Goal: Transaction & Acquisition: Purchase product/service

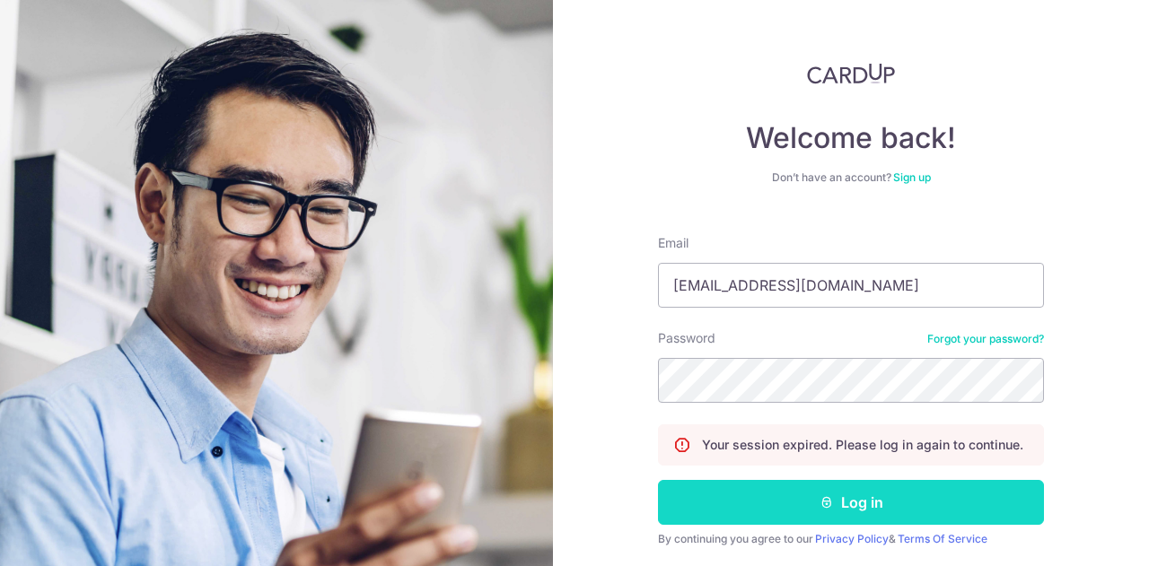
click at [858, 500] on button "Log in" at bounding box center [851, 502] width 386 height 45
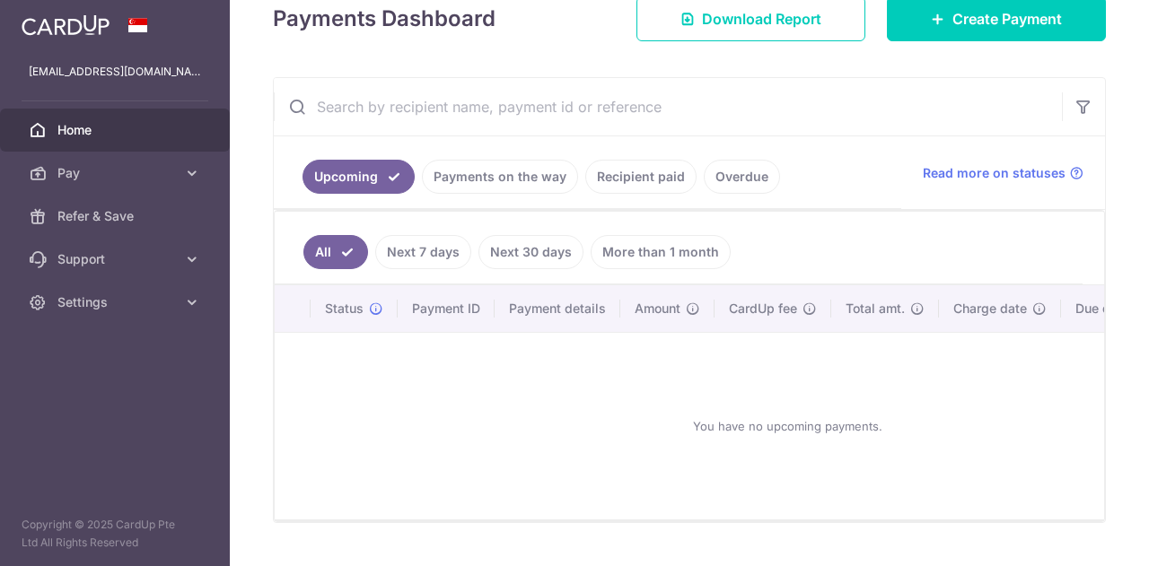
click at [655, 246] on div at bounding box center [574, 283] width 1149 height 566
click at [650, 188] on link "Recipient paid" at bounding box center [640, 177] width 111 height 34
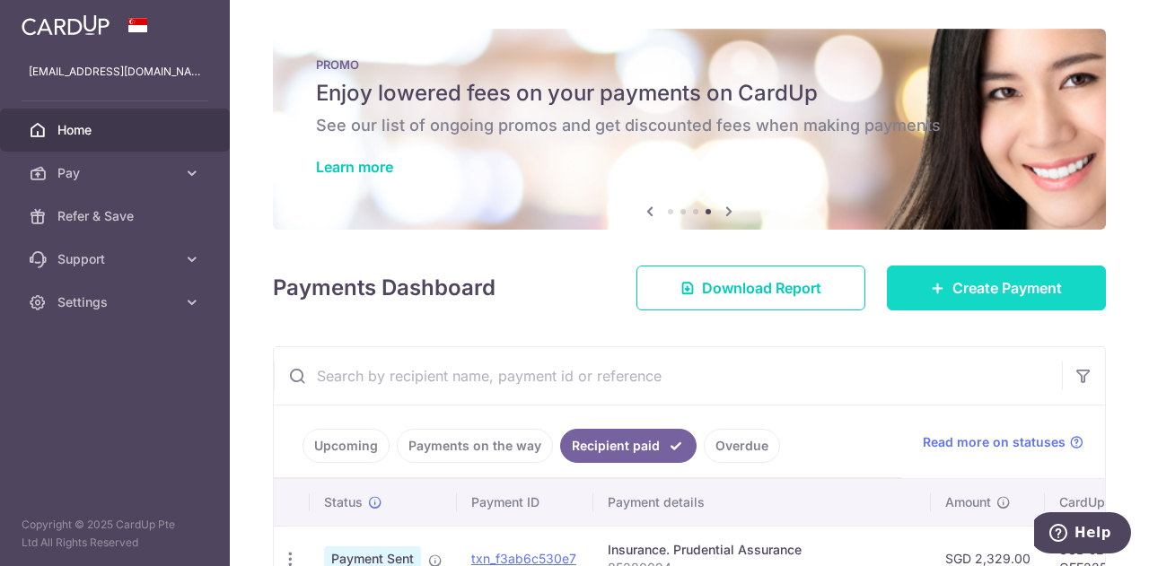
click at [936, 277] on link "Create Payment" at bounding box center [996, 288] width 219 height 45
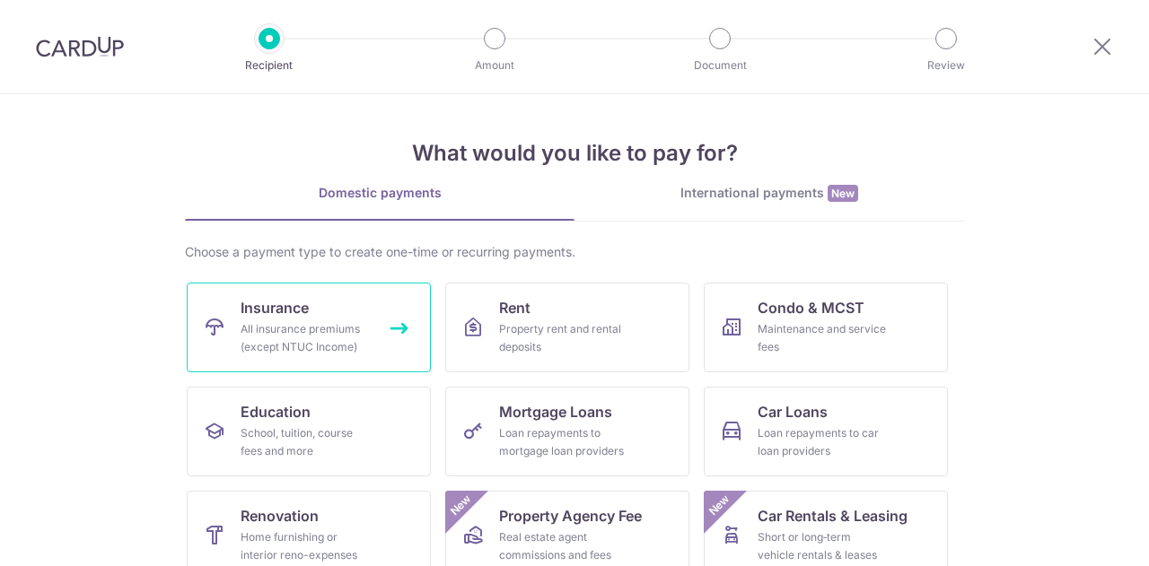
click at [304, 303] on span "Insurance" at bounding box center [275, 308] width 68 height 22
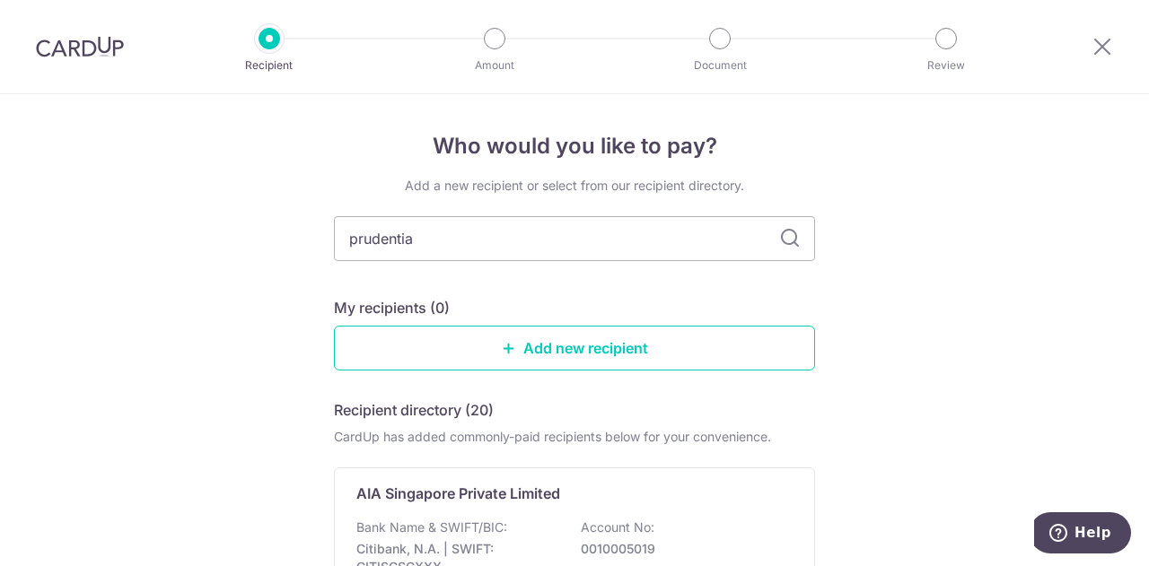
type input "prudential"
drag, startPoint x: 404, startPoint y: 239, endPoint x: 252, endPoint y: 230, distance: 152.0
click at [252, 230] on div "Who would you like to pay? Add a new recipient or select from our recipient dir…" at bounding box center [574, 446] width 1149 height 705
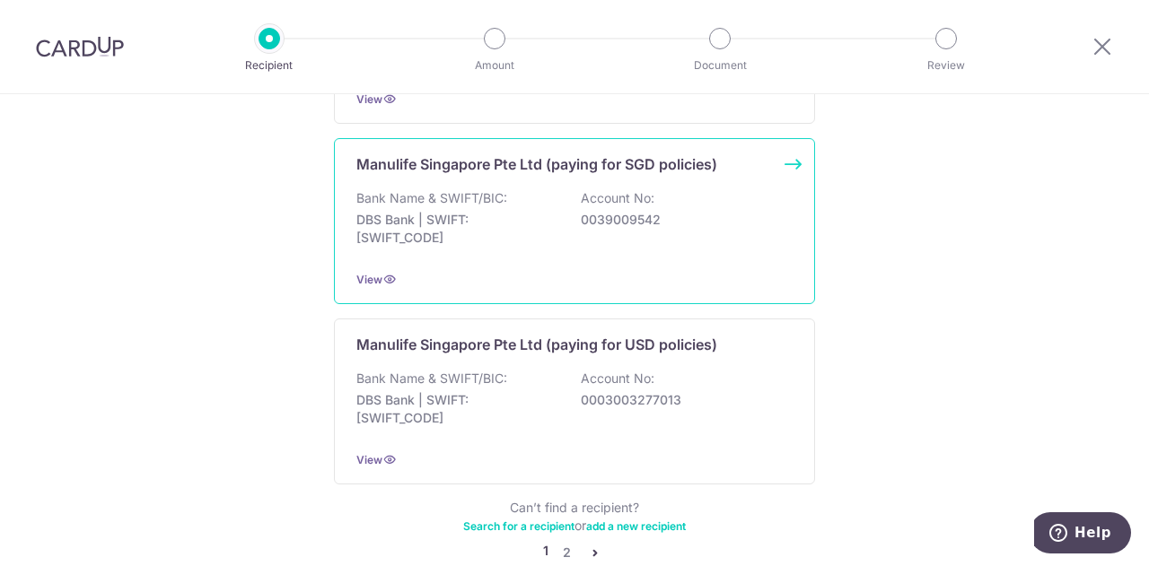
scroll to position [1875, 0]
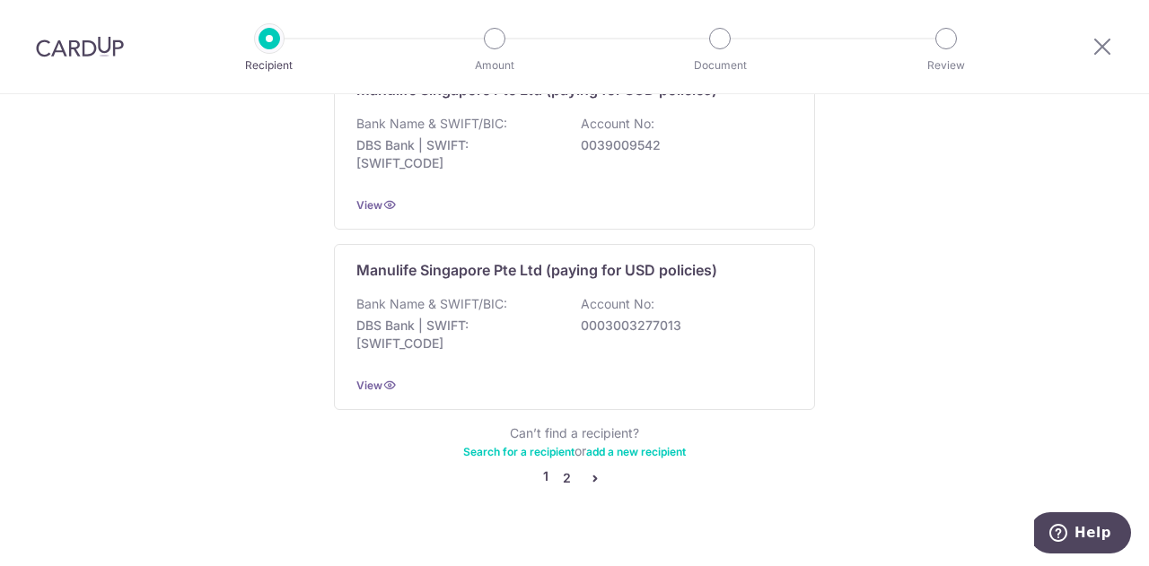
click at [559, 468] on link "2" at bounding box center [567, 479] width 22 height 22
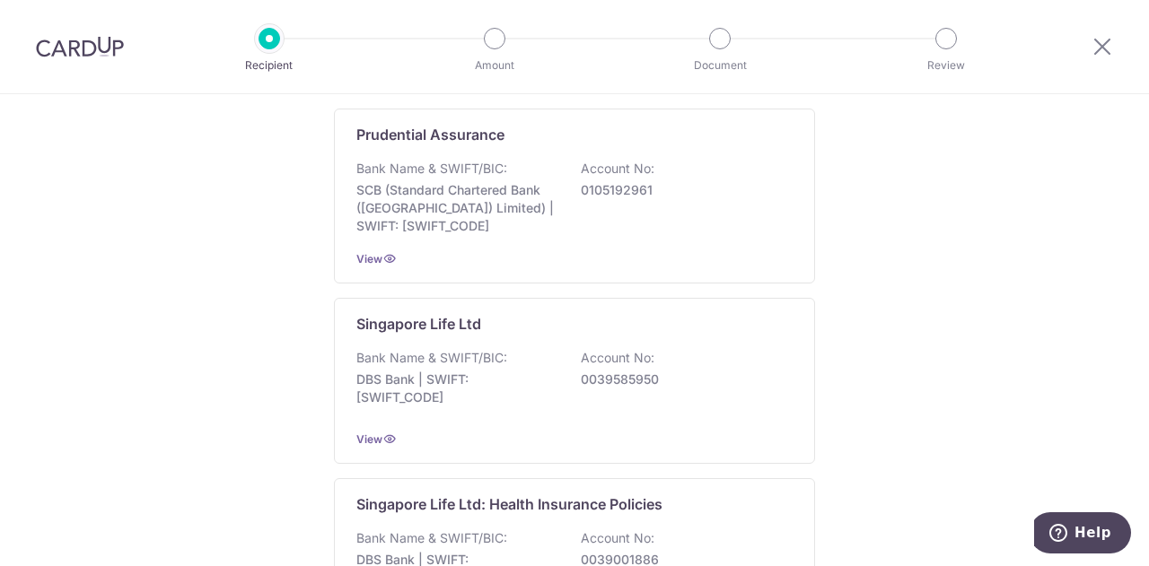
scroll to position [269, 0]
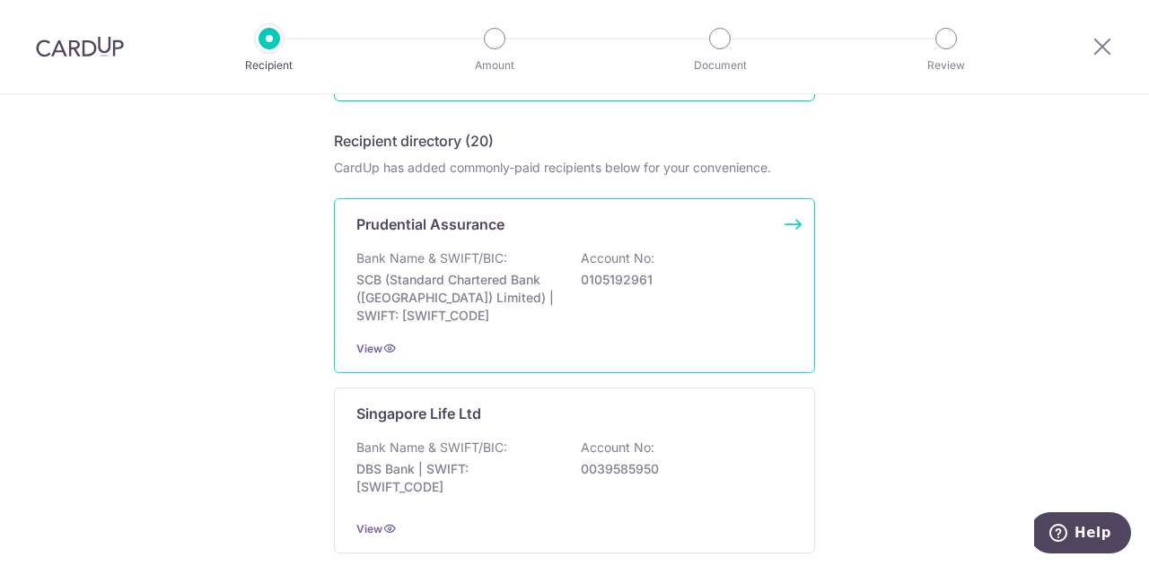
click at [656, 289] on div "Bank Name & SWIFT/BIC: SCB (Standard Chartered Bank (Singapore) Limited) | SWIF…" at bounding box center [574, 287] width 436 height 75
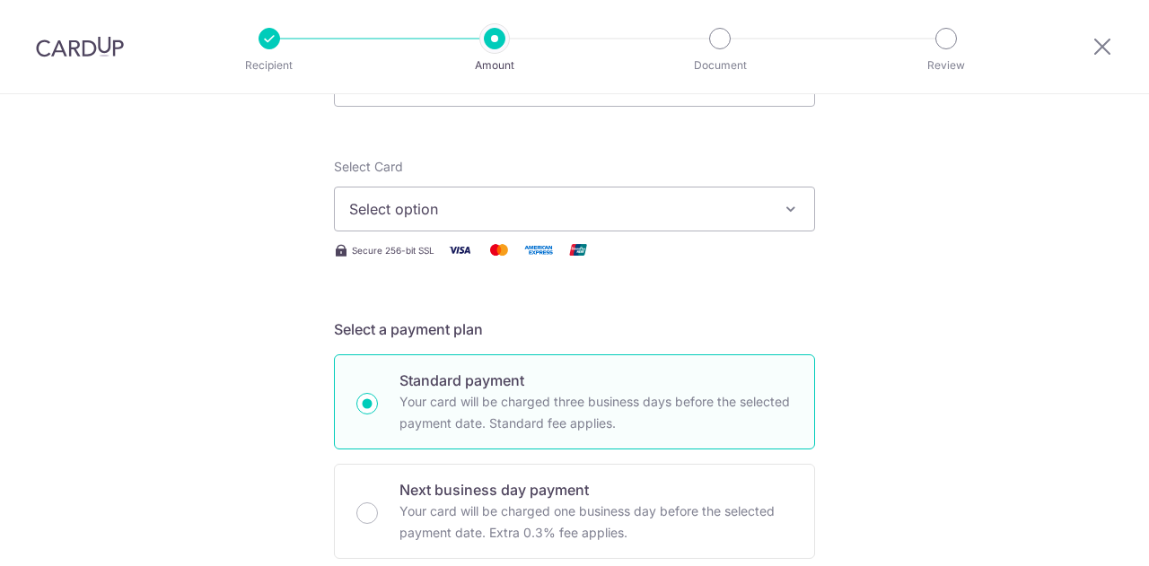
click at [606, 215] on span "Select option" at bounding box center [558, 209] width 418 height 22
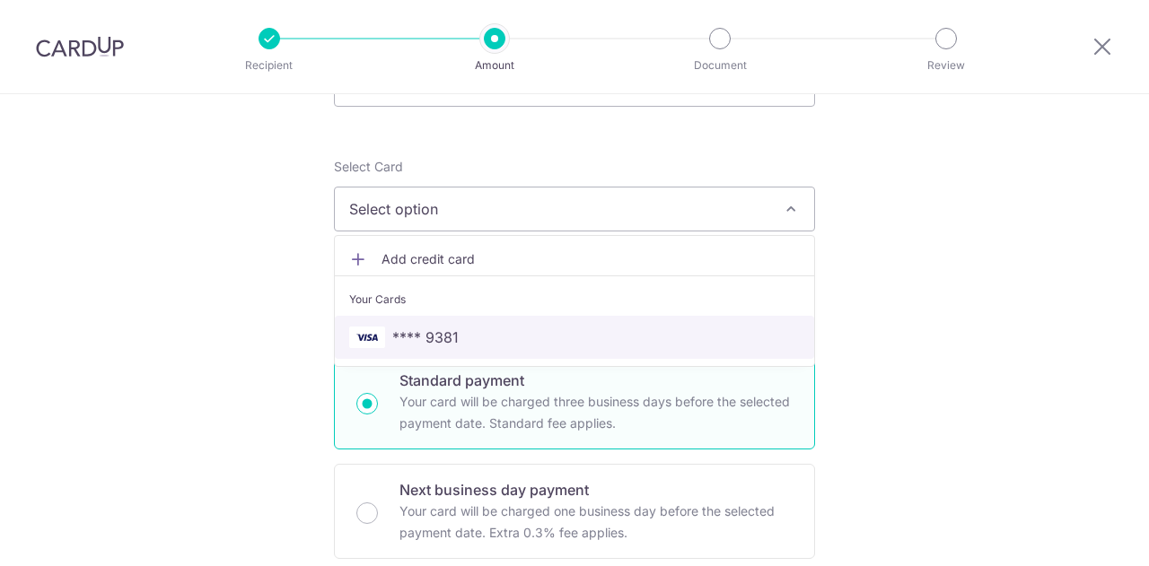
click at [476, 331] on span "**** 9381" at bounding box center [574, 338] width 451 height 22
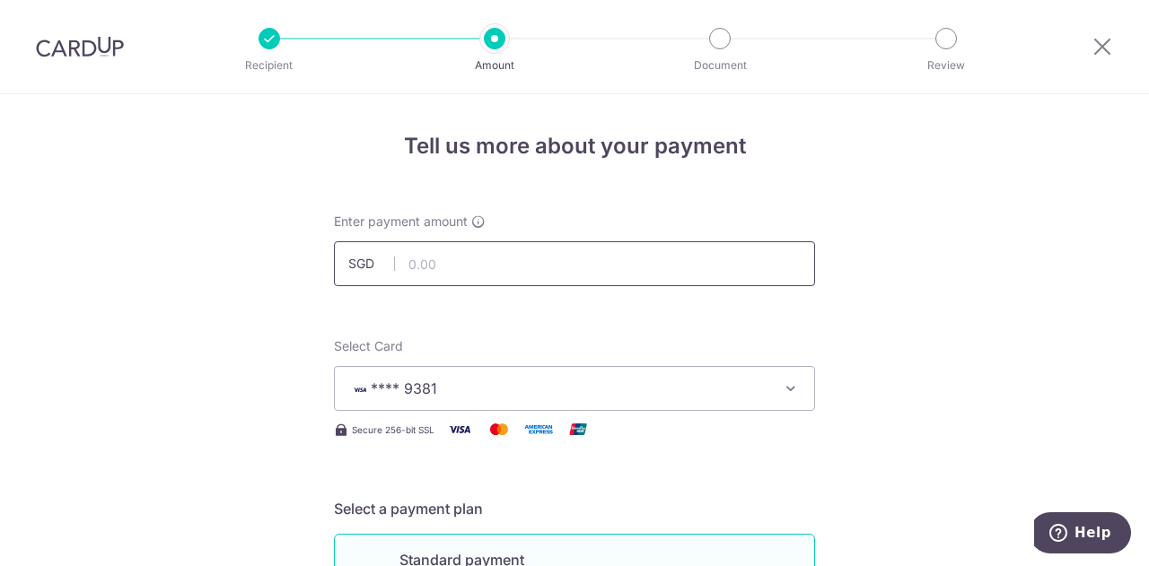
click at [426, 281] on input "text" at bounding box center [574, 264] width 481 height 45
click at [473, 251] on input "text" at bounding box center [574, 264] width 481 height 45
type input "209.00"
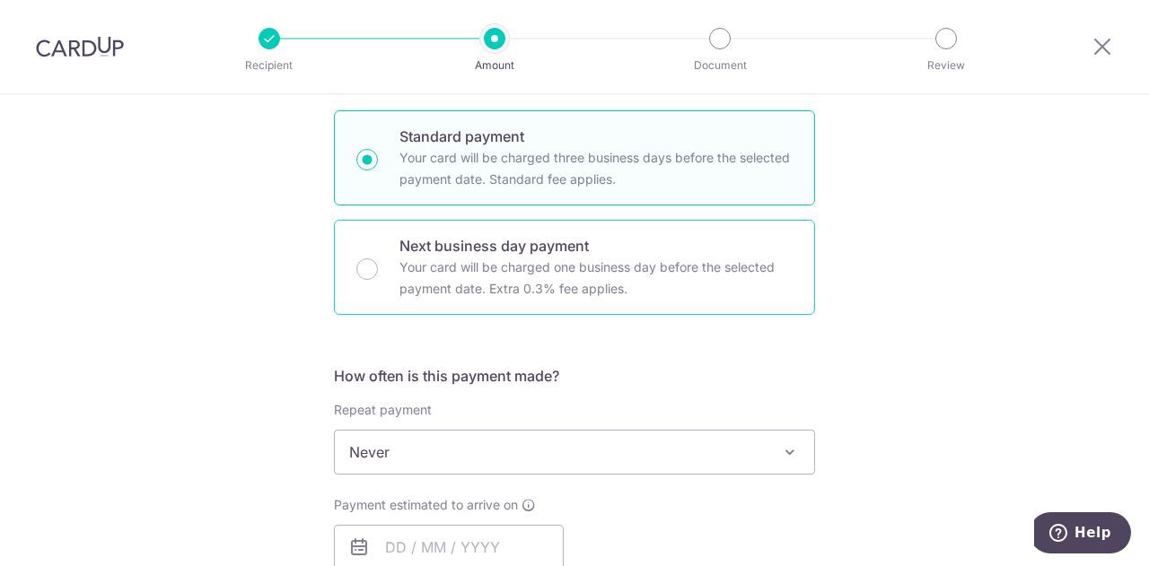
scroll to position [539, 0]
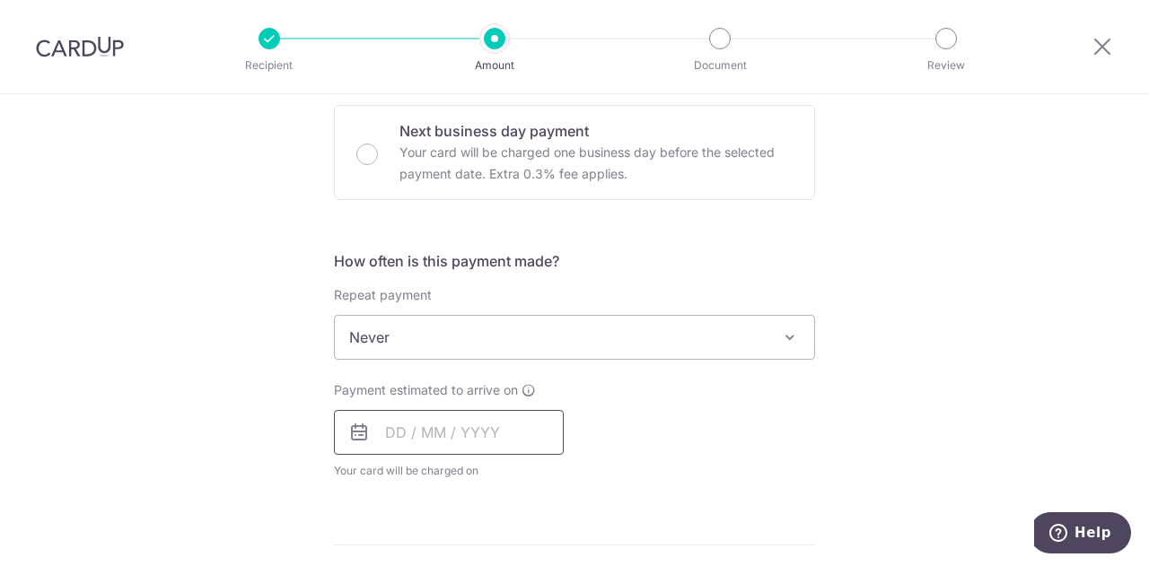
click at [470, 440] on input "text" at bounding box center [449, 432] width 230 height 45
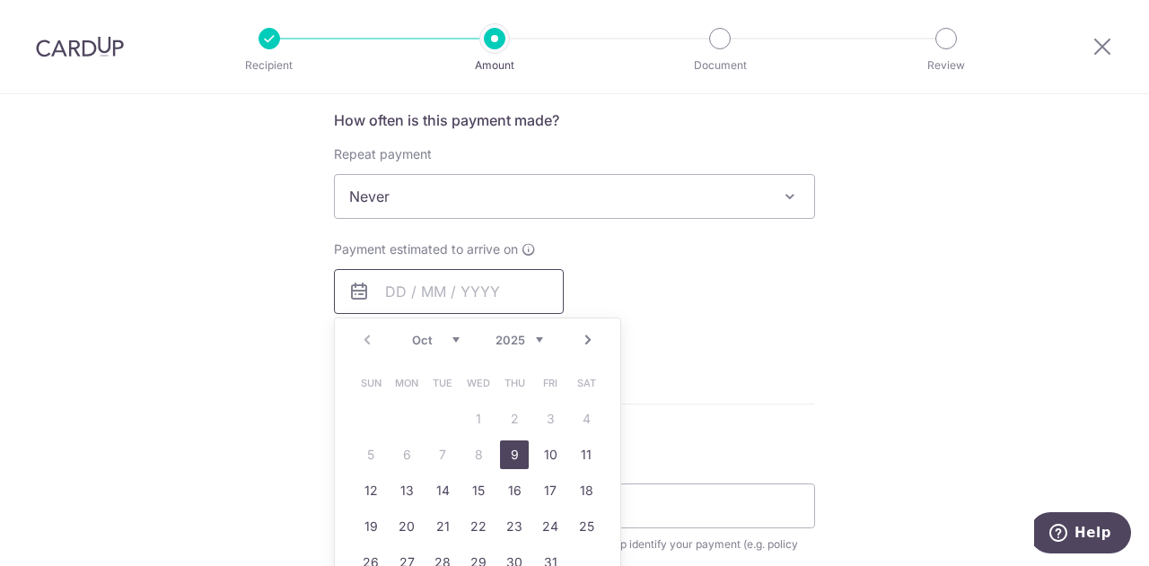
scroll to position [808, 0]
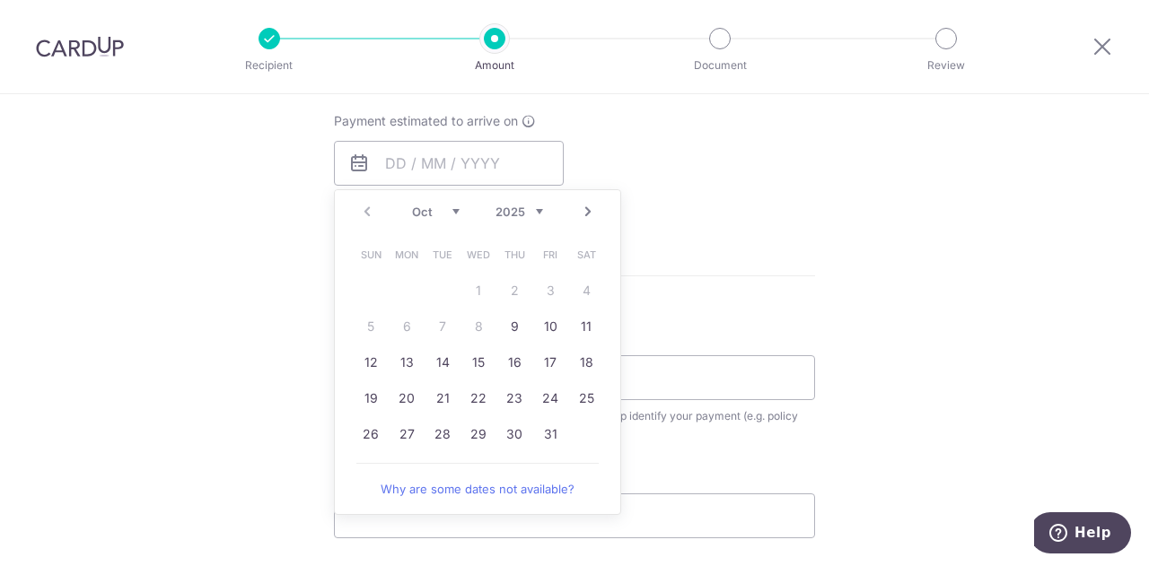
click at [839, 246] on div "Tell us more about your payment Enter payment amount SGD 209.00 209.00 Select C…" at bounding box center [574, 98] width 1149 height 1624
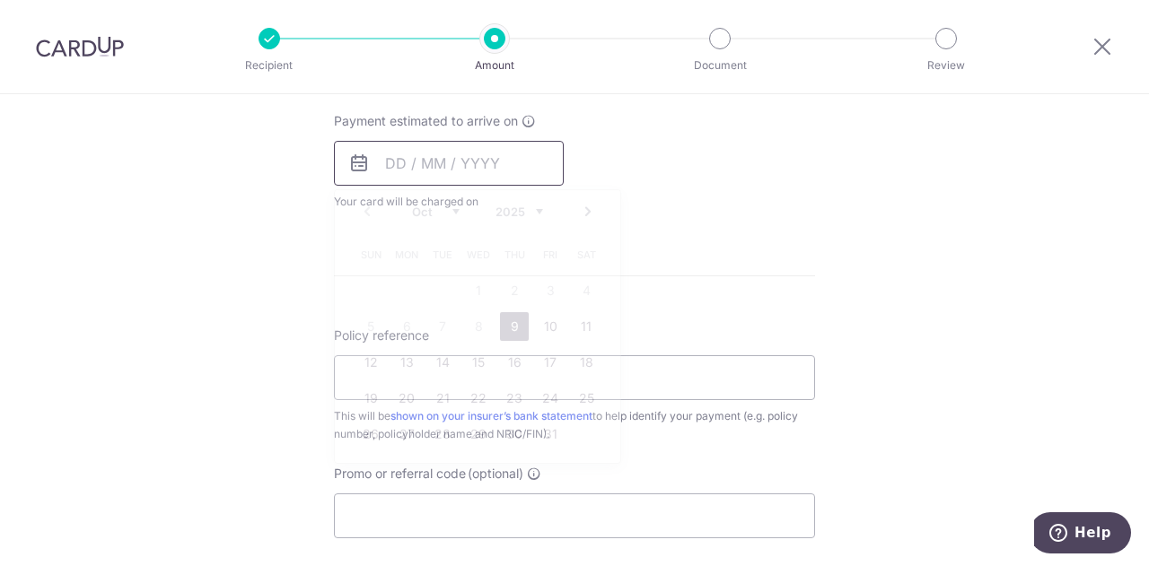
click at [458, 173] on input "text" at bounding box center [449, 163] width 230 height 45
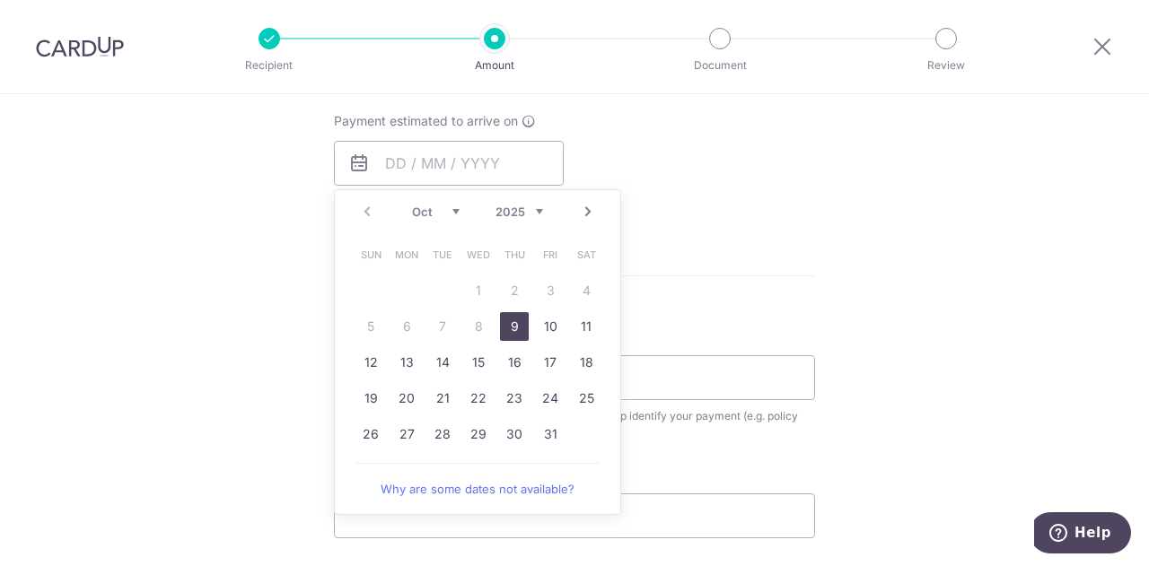
click at [506, 322] on link "9" at bounding box center [514, 326] width 29 height 29
type input "09/10/2025"
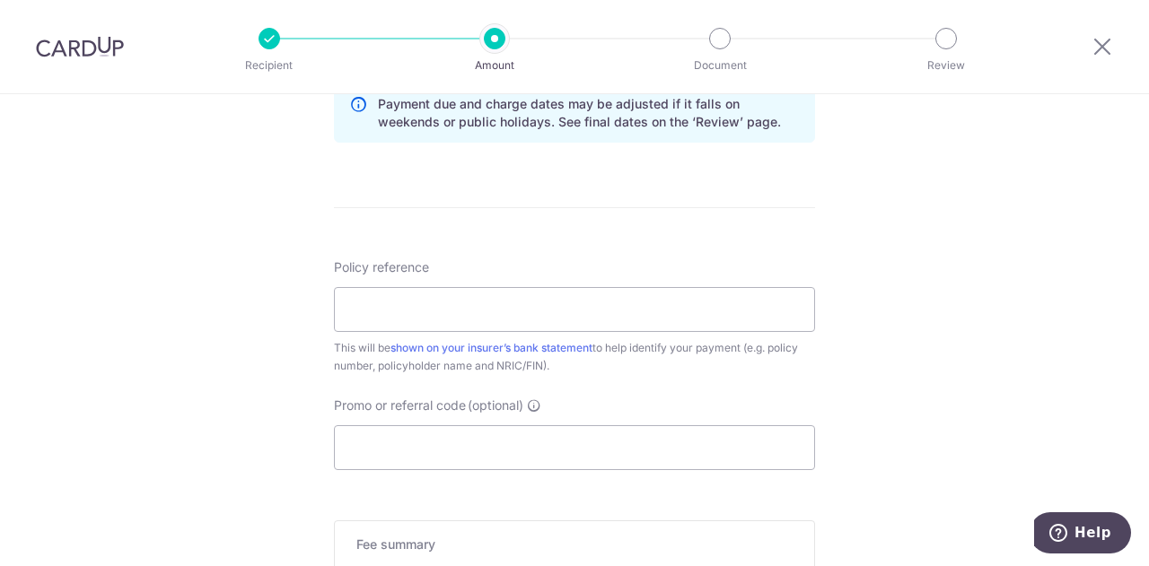
scroll to position [1077, 0]
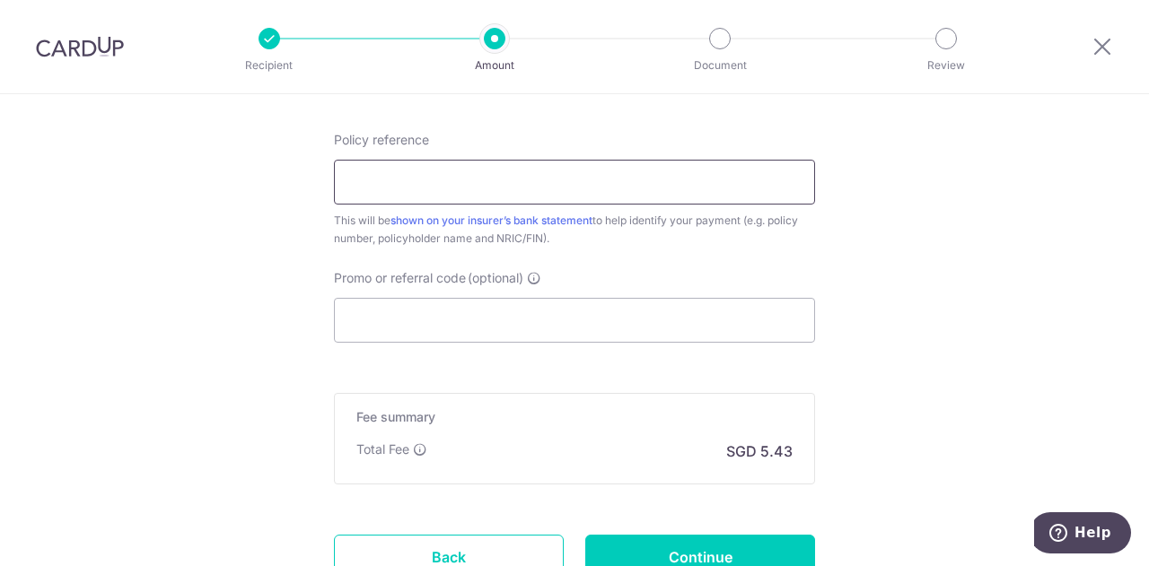
click at [610, 180] on input "Policy reference" at bounding box center [574, 182] width 481 height 45
paste input "86005629"
type input "86005629"
click at [539, 329] on input "Promo or referral code (optional)" at bounding box center [574, 320] width 481 height 45
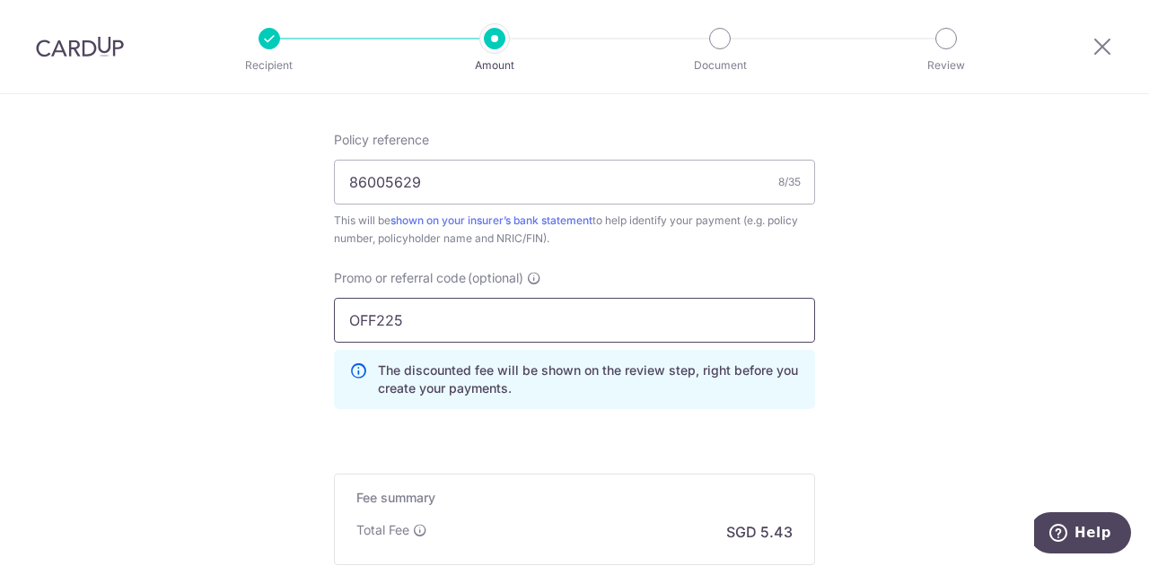
type input "OFF225"
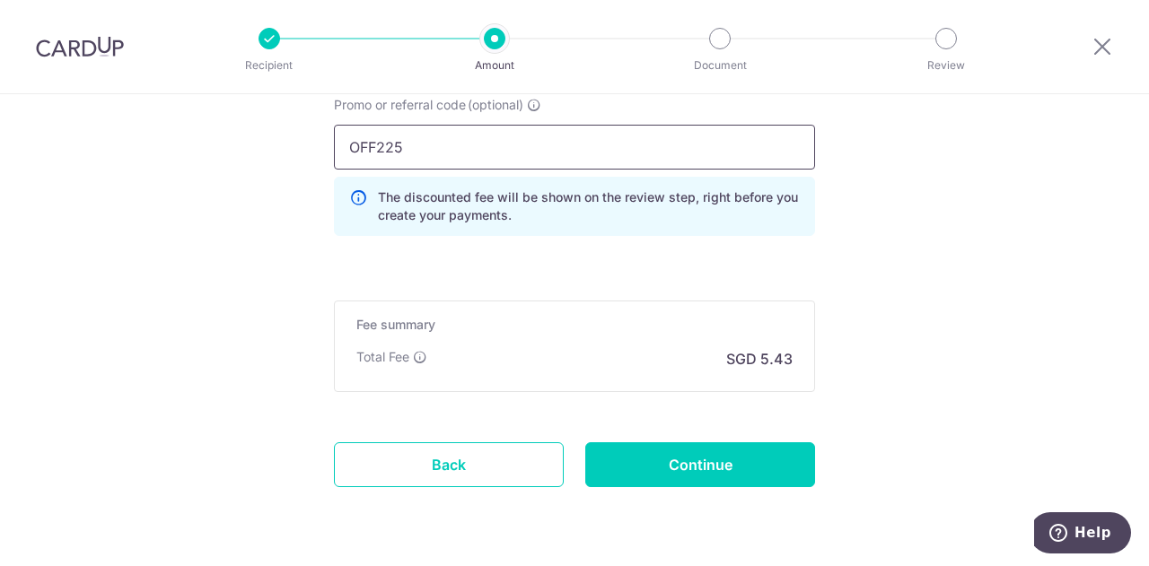
scroll to position [1301, 0]
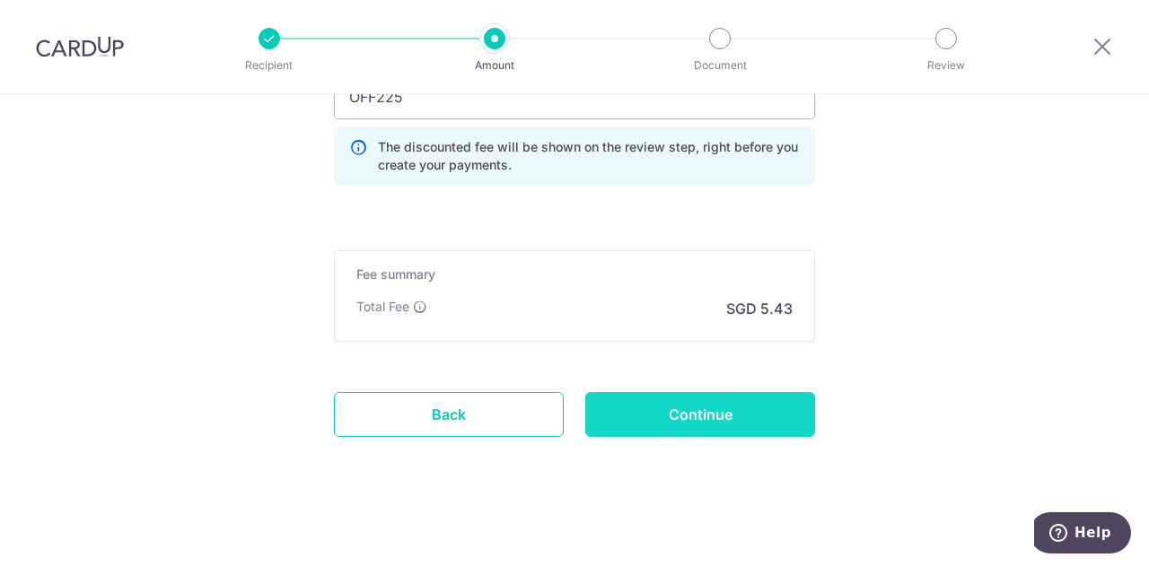
click at [708, 418] on input "Continue" at bounding box center [700, 414] width 230 height 45
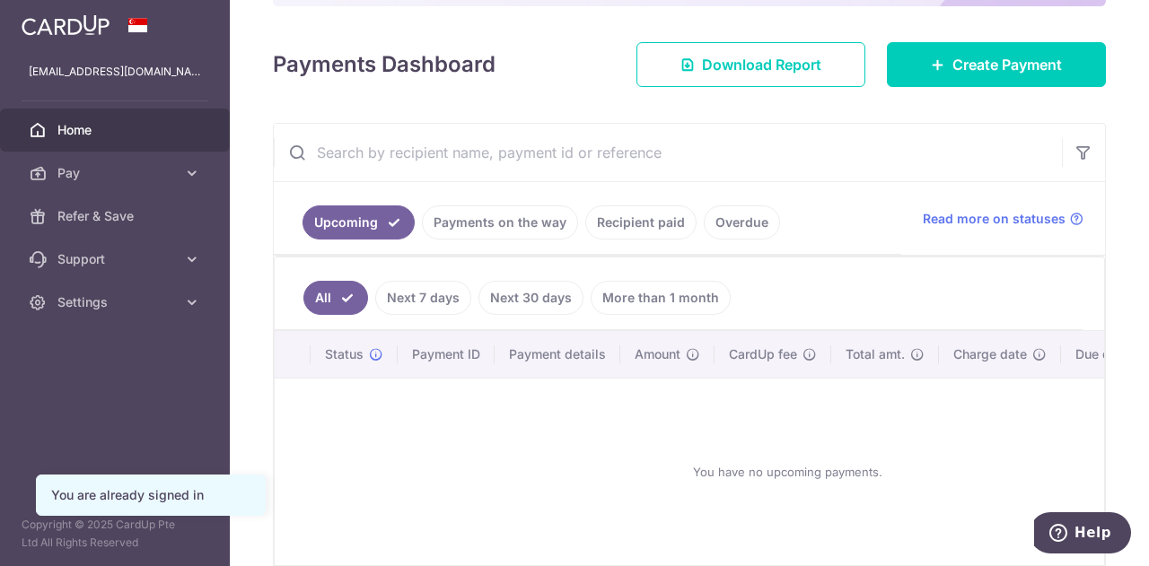
click at [724, 218] on link "Overdue" at bounding box center [742, 223] width 76 height 34
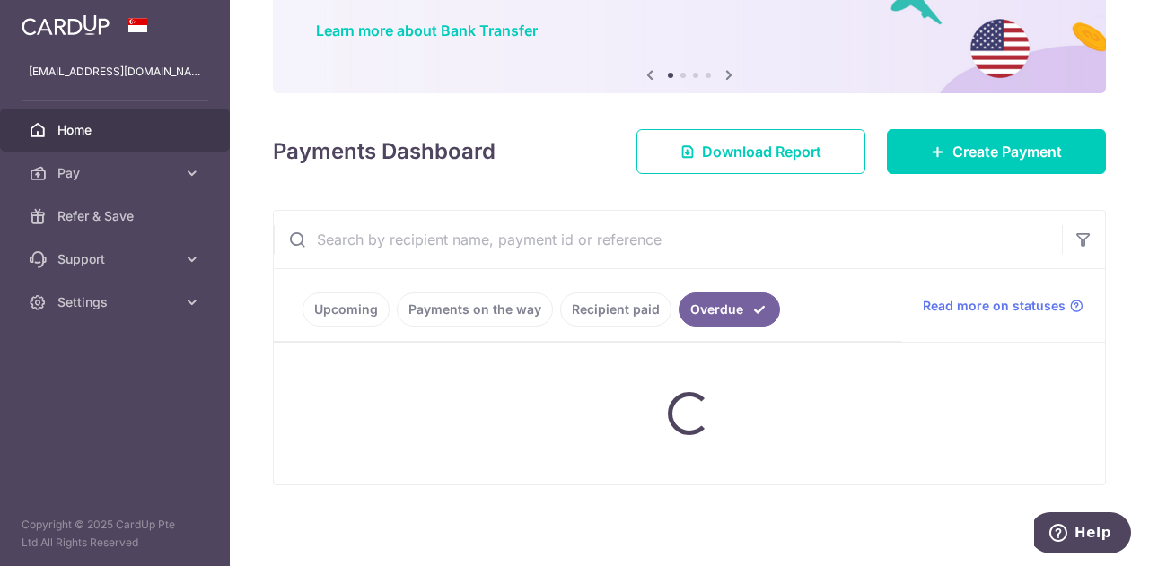
click at [614, 323] on ul "Upcoming Payments on the way Recipient paid Overdue" at bounding box center [588, 305] width 628 height 73
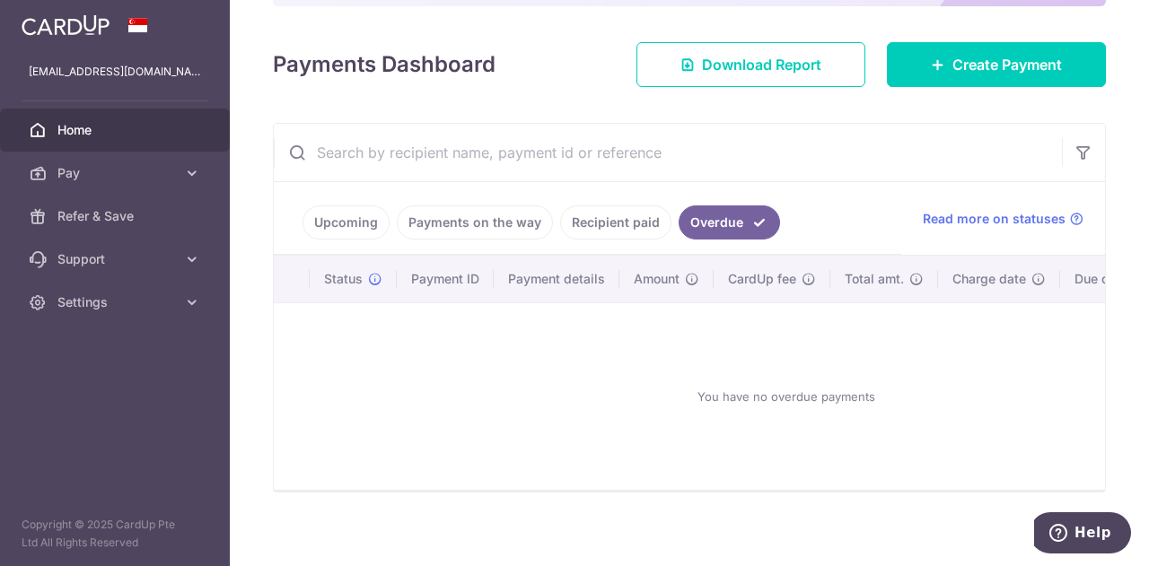
click at [614, 306] on td "You have no overdue payments" at bounding box center [786, 397] width 1025 height 188
click at [630, 226] on link "Recipient paid" at bounding box center [615, 223] width 111 height 34
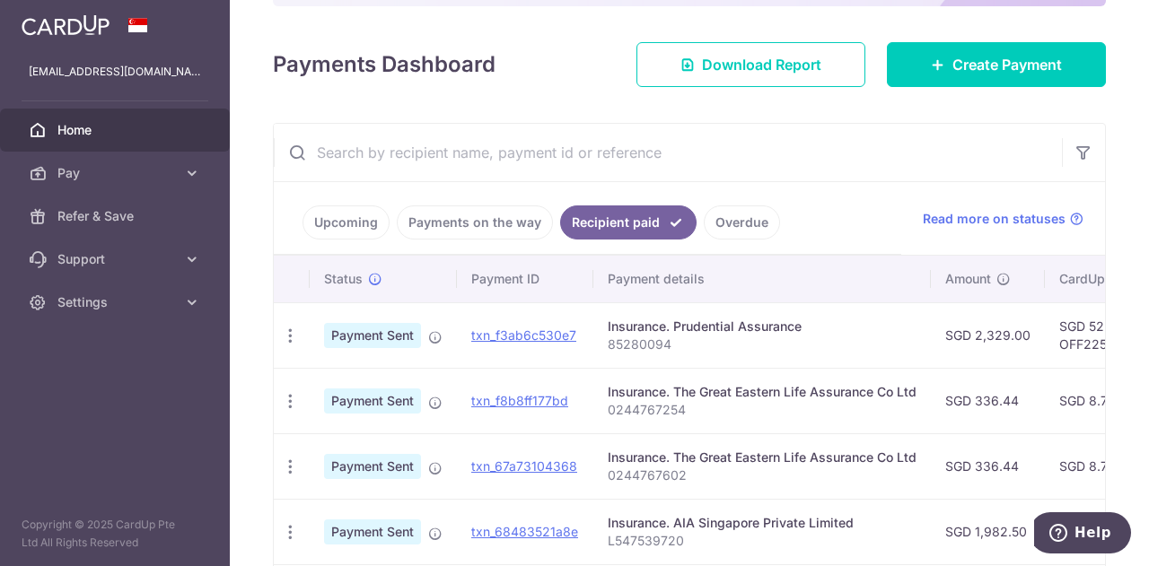
scroll to position [444, 0]
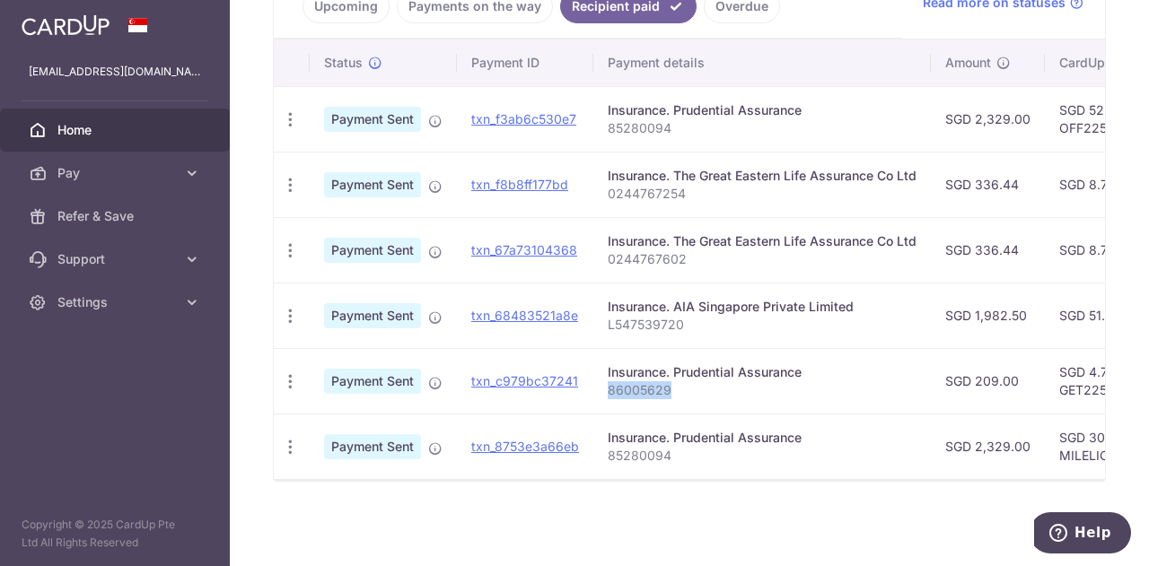
drag, startPoint x: 673, startPoint y: 376, endPoint x: 600, endPoint y: 382, distance: 73.8
click at [600, 382] on td "Insurance. Prudential Assurance 86005629" at bounding box center [762, 381] width 338 height 66
copy p "86005629"
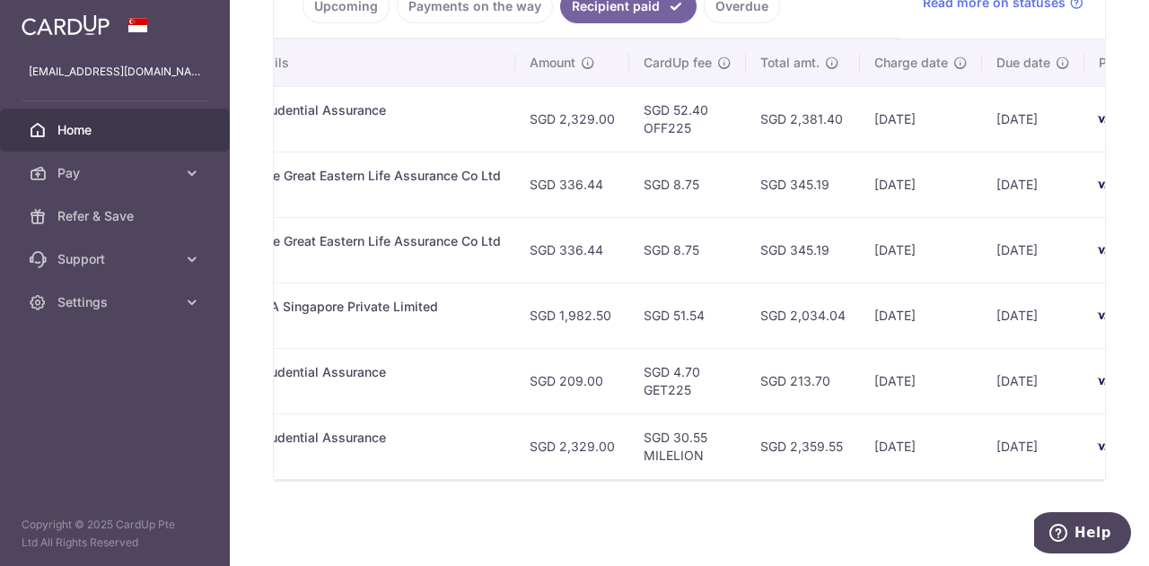
scroll to position [0, 530]
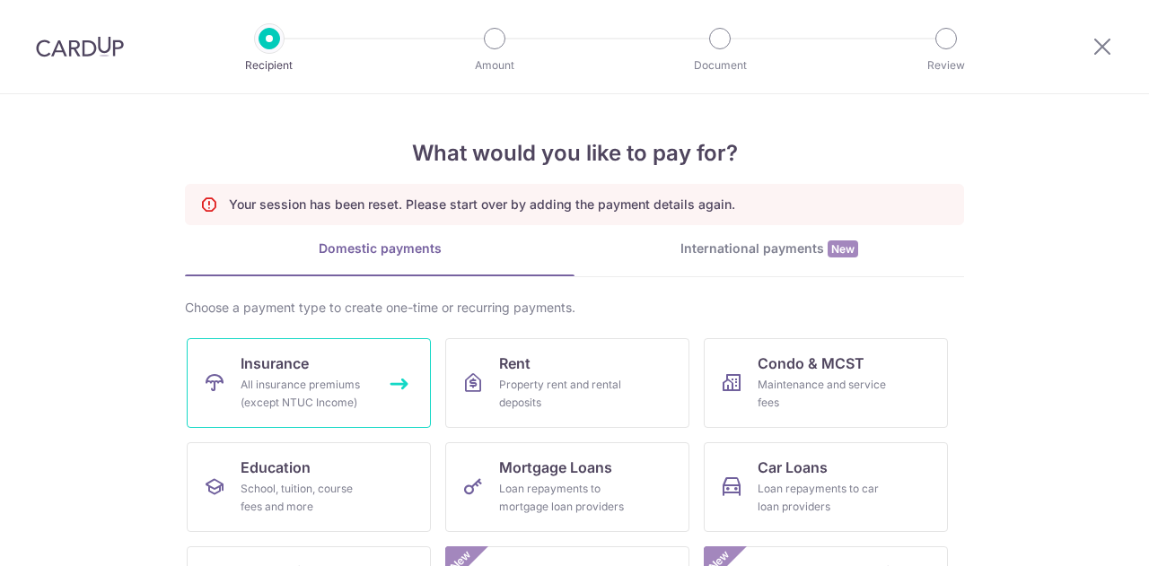
click at [368, 351] on link "Insurance All insurance premiums (except NTUC Income)" at bounding box center [309, 383] width 244 height 90
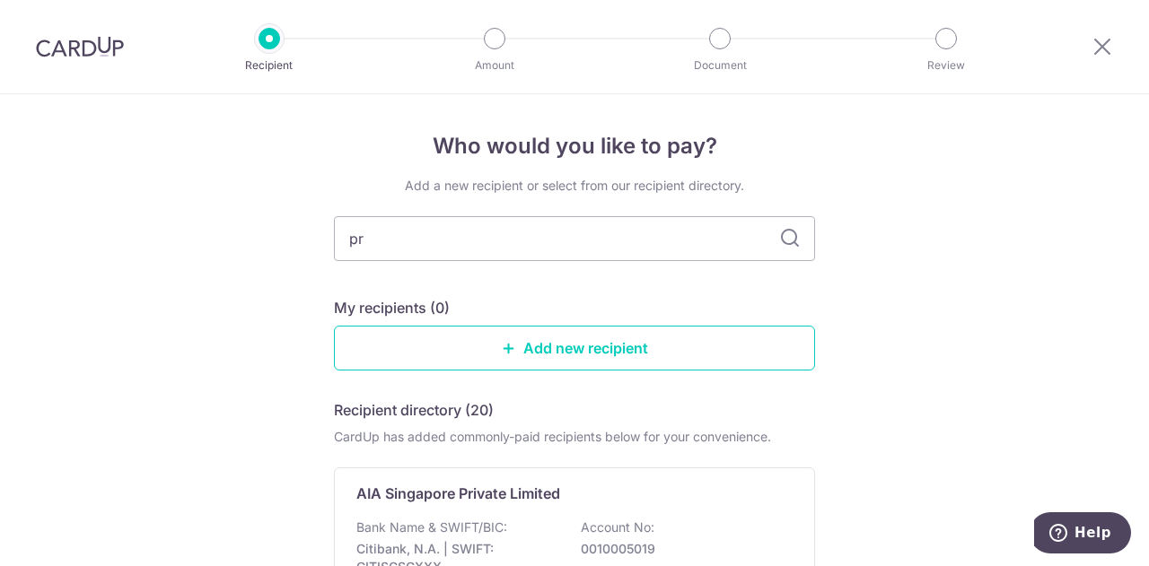
type input "pru"
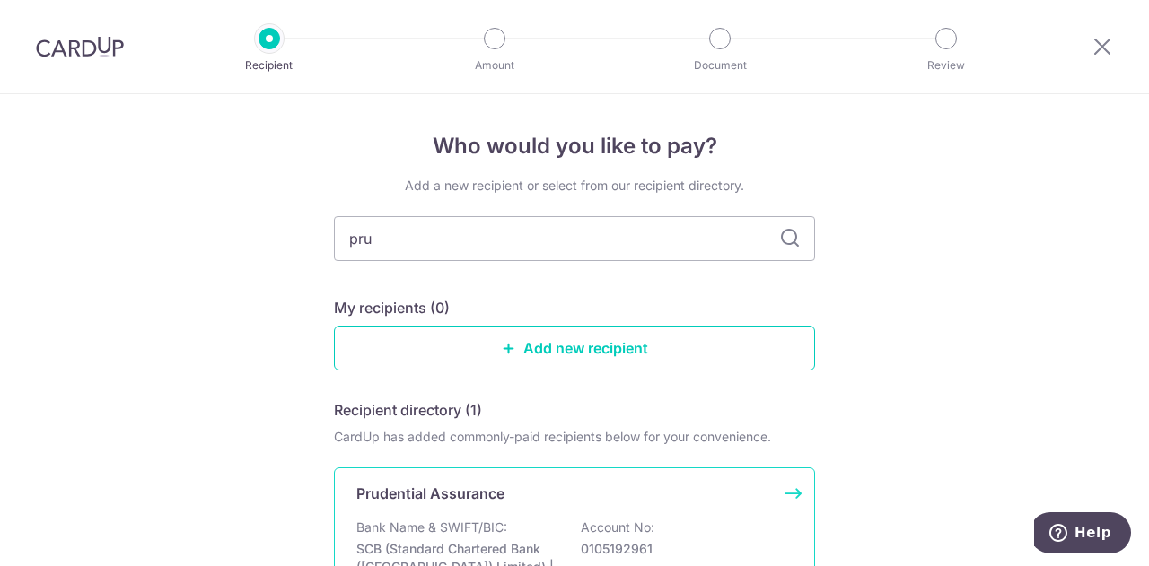
click at [480, 480] on div "Prudential Assurance Bank Name & SWIFT/BIC: SCB (Standard Chartered Bank (Singa…" at bounding box center [574, 555] width 481 height 175
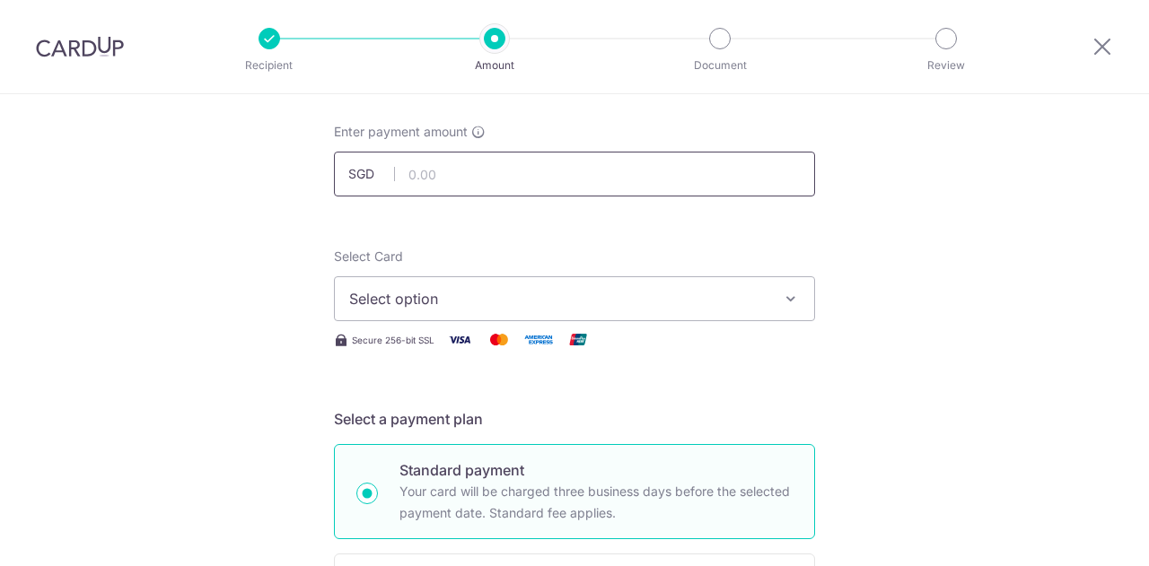
click at [471, 175] on input "text" at bounding box center [574, 174] width 481 height 45
type input "209.00"
drag, startPoint x: 622, startPoint y: 287, endPoint x: 619, endPoint y: 297, distance: 10.5
click at [623, 288] on span "Select option" at bounding box center [558, 299] width 418 height 22
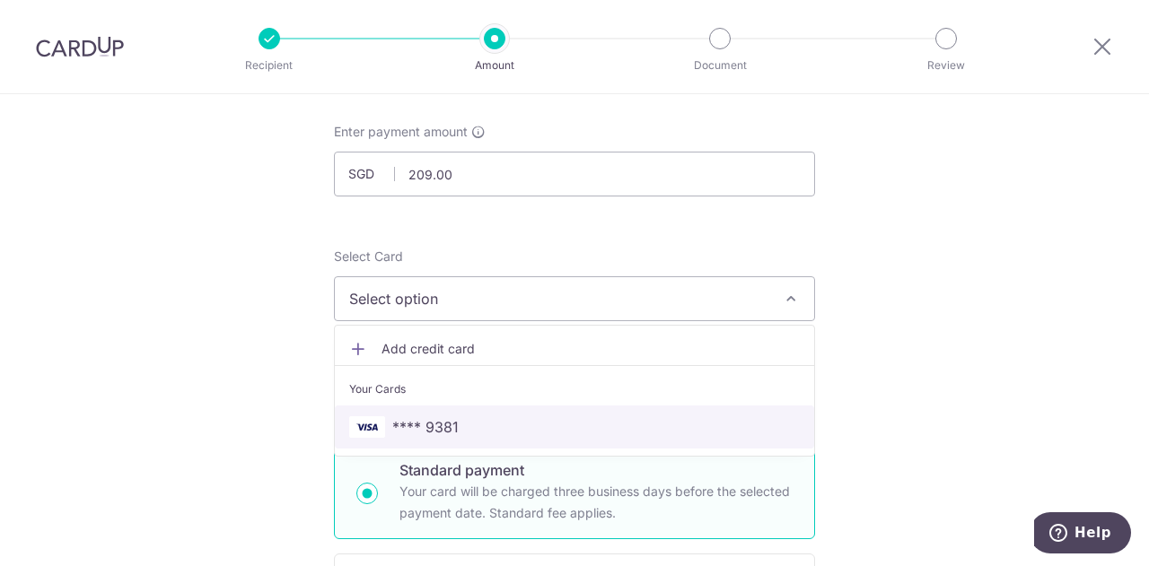
click at [465, 423] on span "**** 9381" at bounding box center [574, 428] width 451 height 22
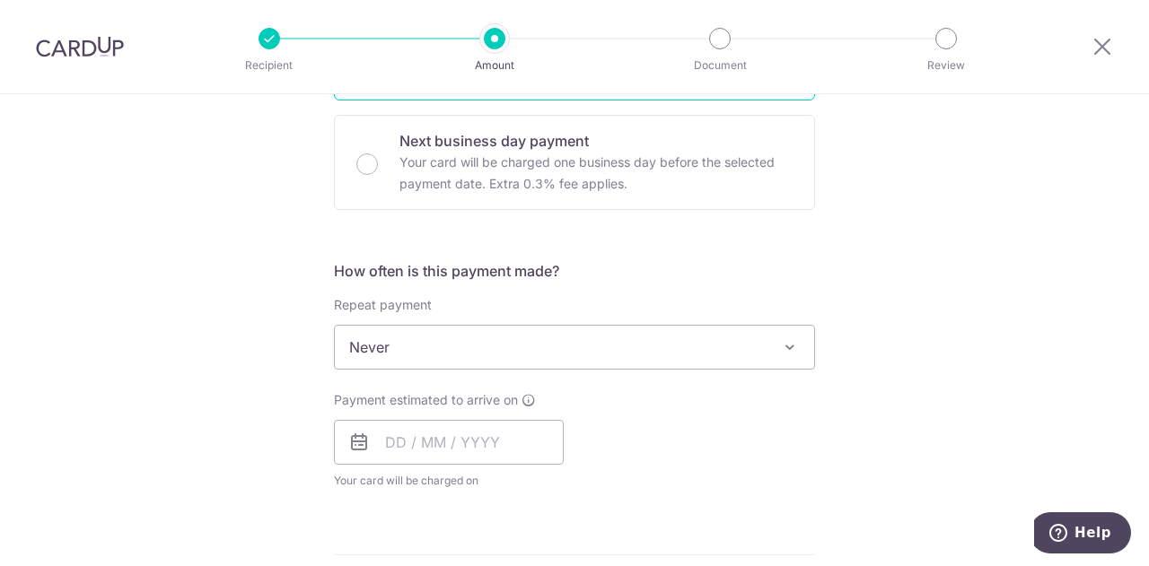
scroll to position [628, 0]
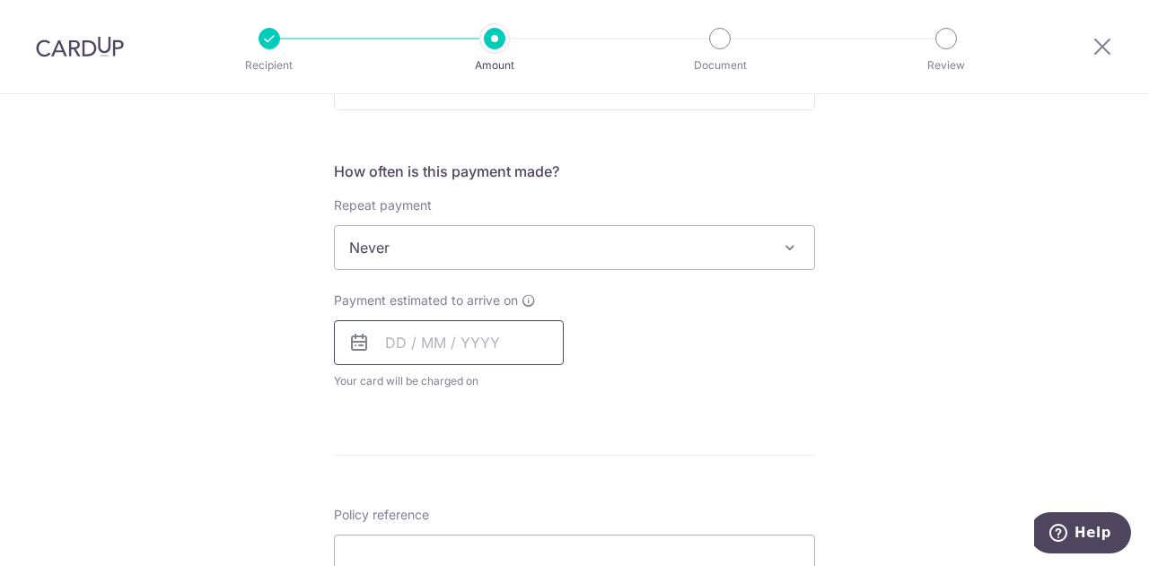
click at [486, 347] on input "text" at bounding box center [449, 343] width 230 height 45
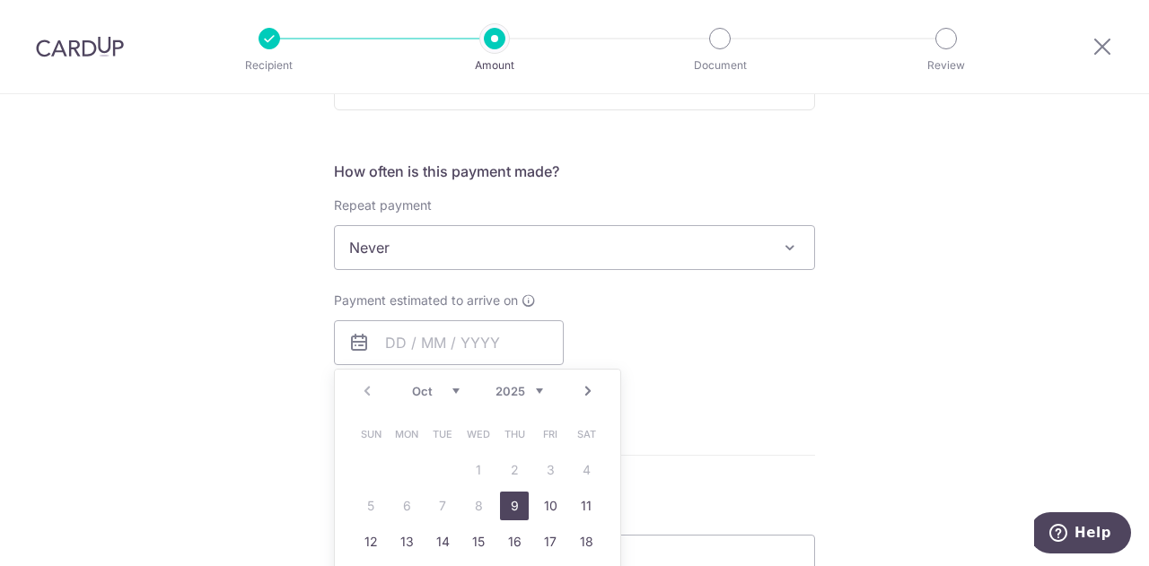
click at [508, 502] on link "9" at bounding box center [514, 506] width 29 height 29
type input "09/10/2025"
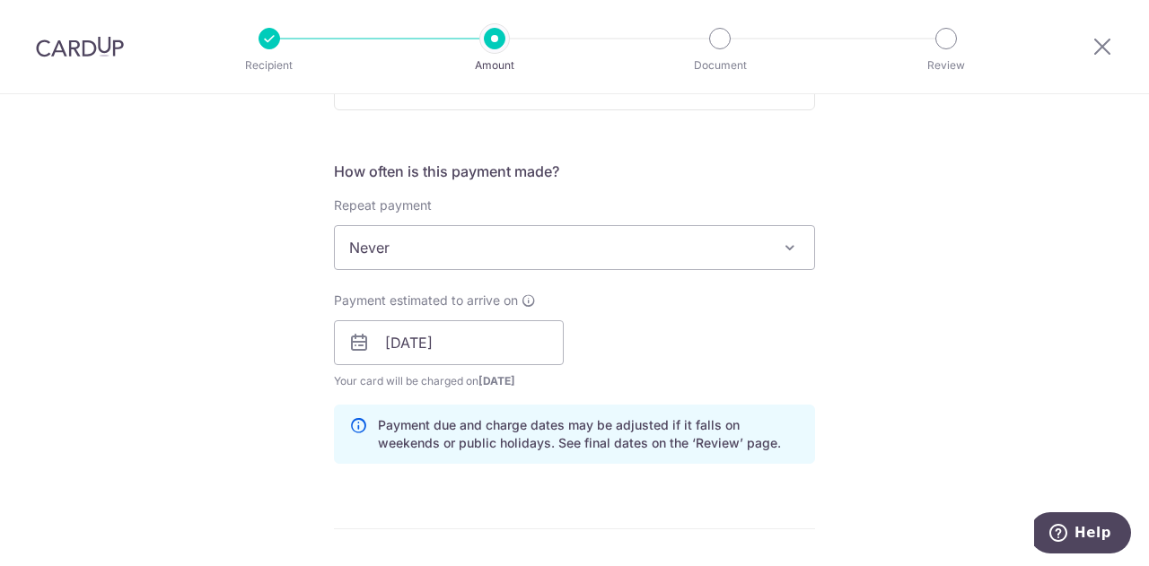
click at [689, 358] on div "Payment estimated to arrive on 09/10/2025 Prev Next Oct Nov Dec 2025 2026 2027 …" at bounding box center [574, 341] width 503 height 99
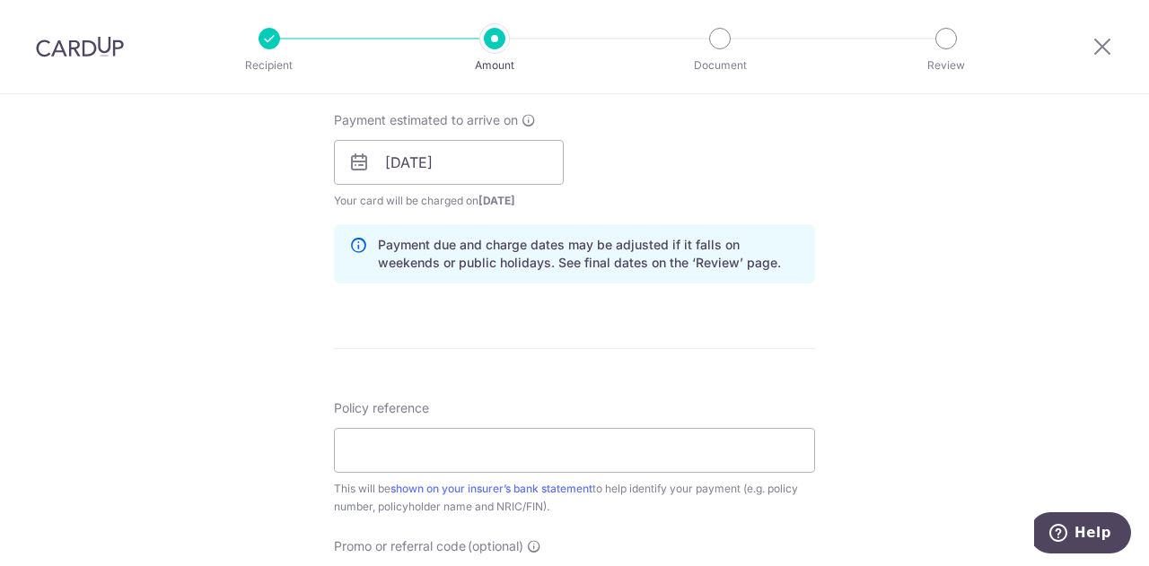
scroll to position [898, 0]
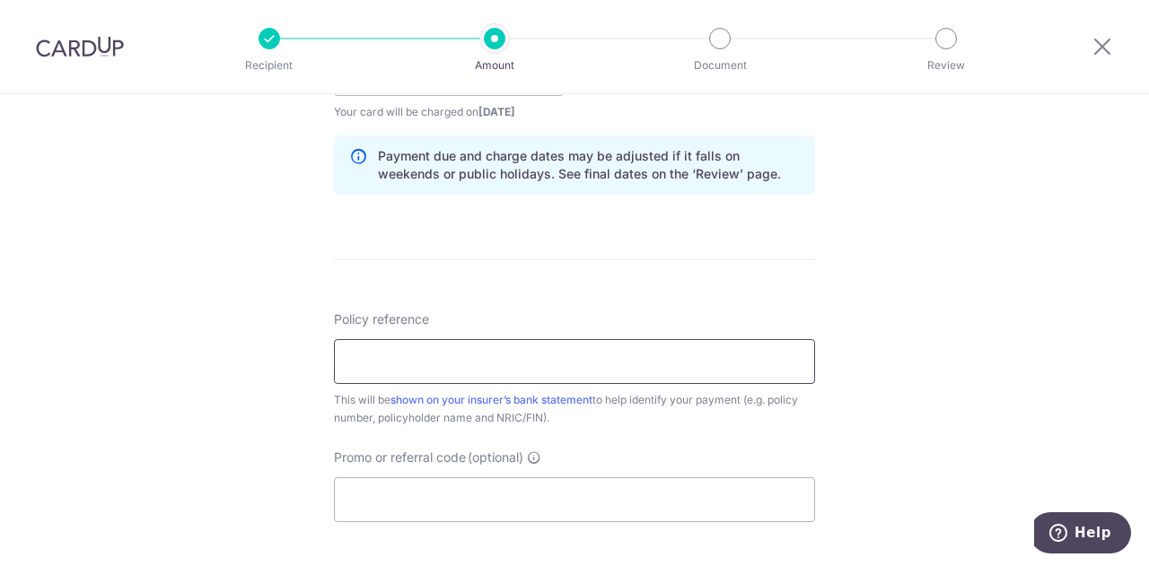
click at [456, 347] on input "Policy reference" at bounding box center [574, 361] width 481 height 45
paste input "86005629"
type input "86005629"
click at [461, 489] on input "Promo or referral code (optional)" at bounding box center [574, 500] width 481 height 45
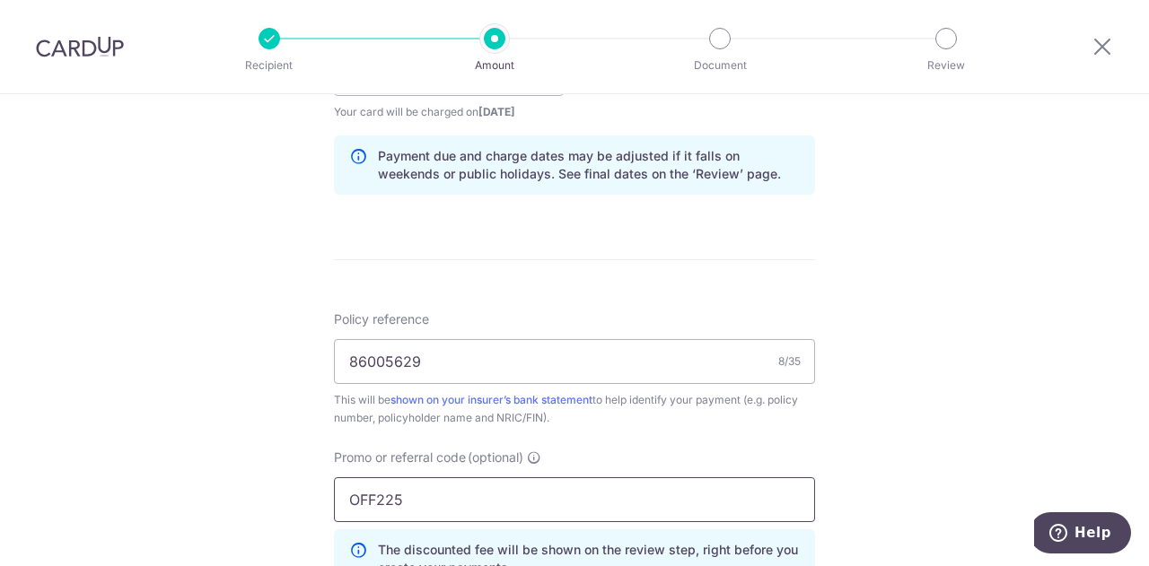
type input "OFF225"
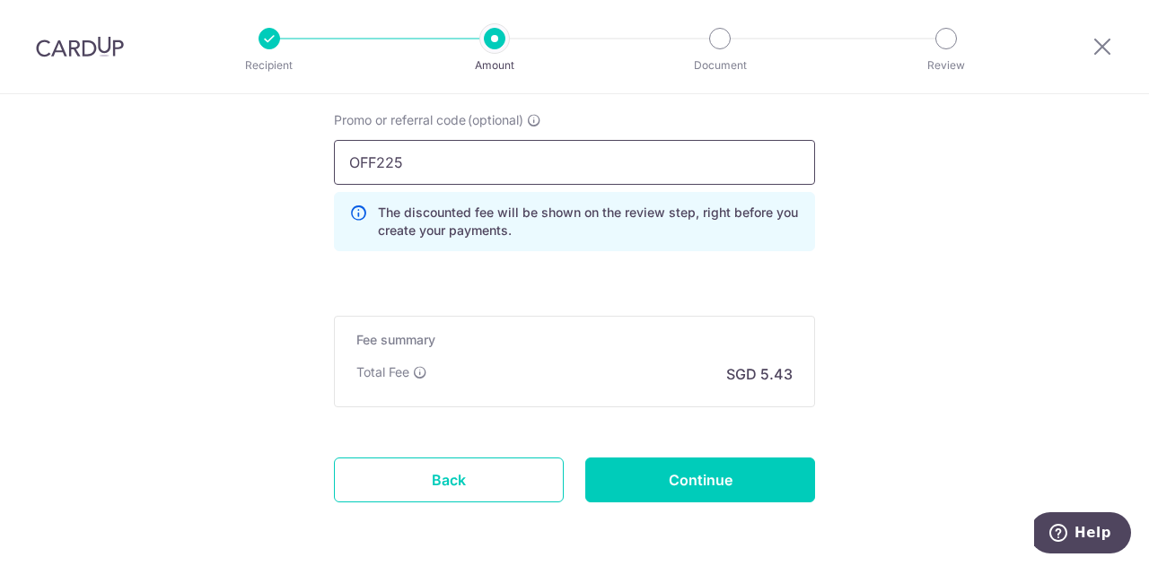
scroll to position [1211, 0]
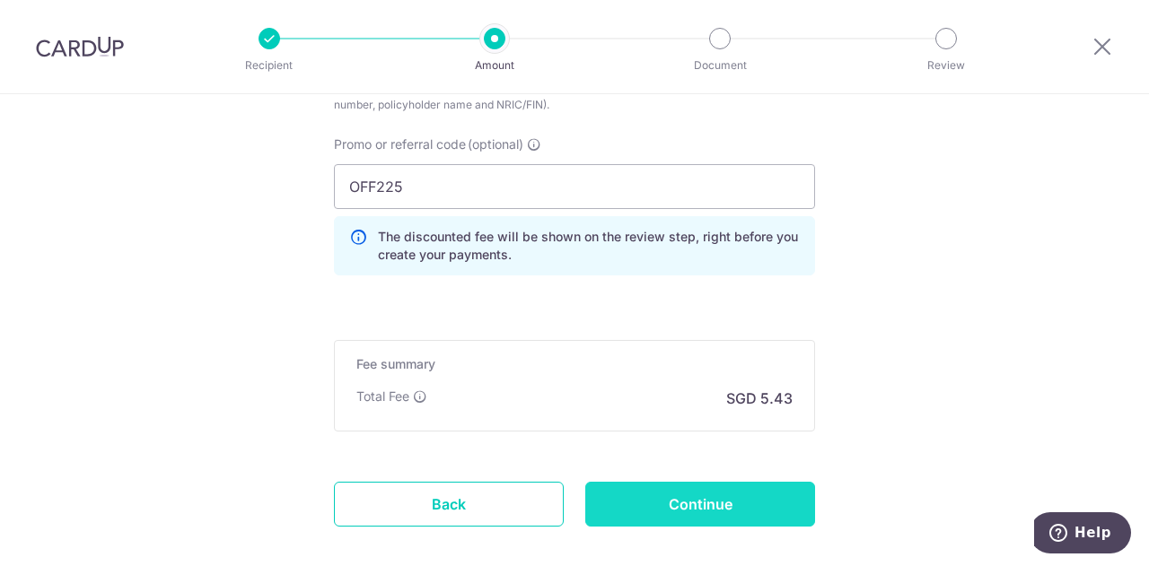
click at [707, 501] on input "Continue" at bounding box center [700, 504] width 230 height 45
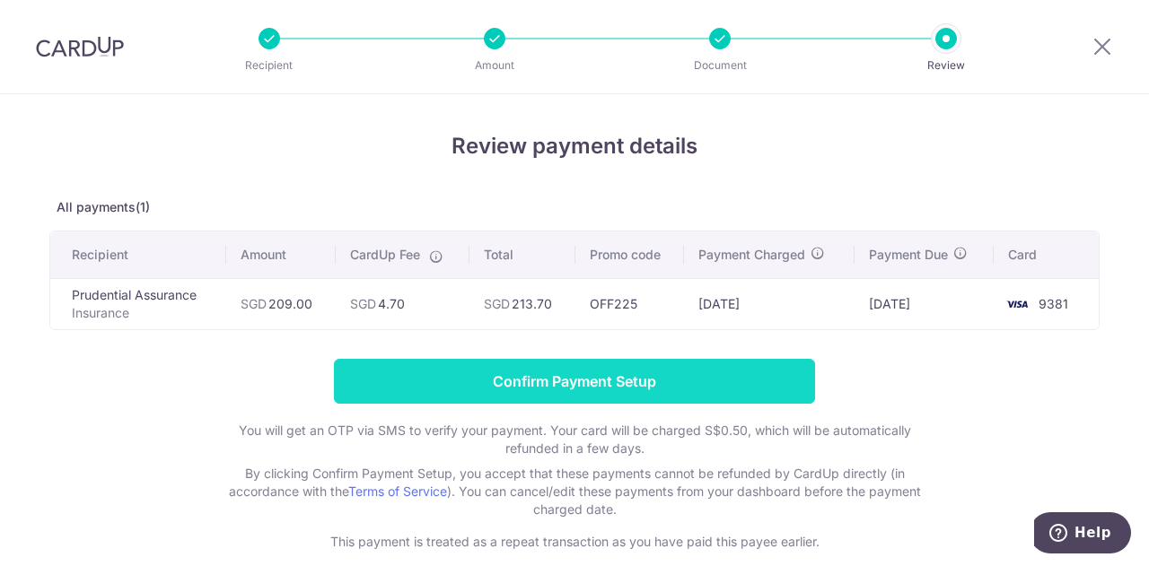
click at [584, 374] on input "Confirm Payment Setup" at bounding box center [574, 381] width 481 height 45
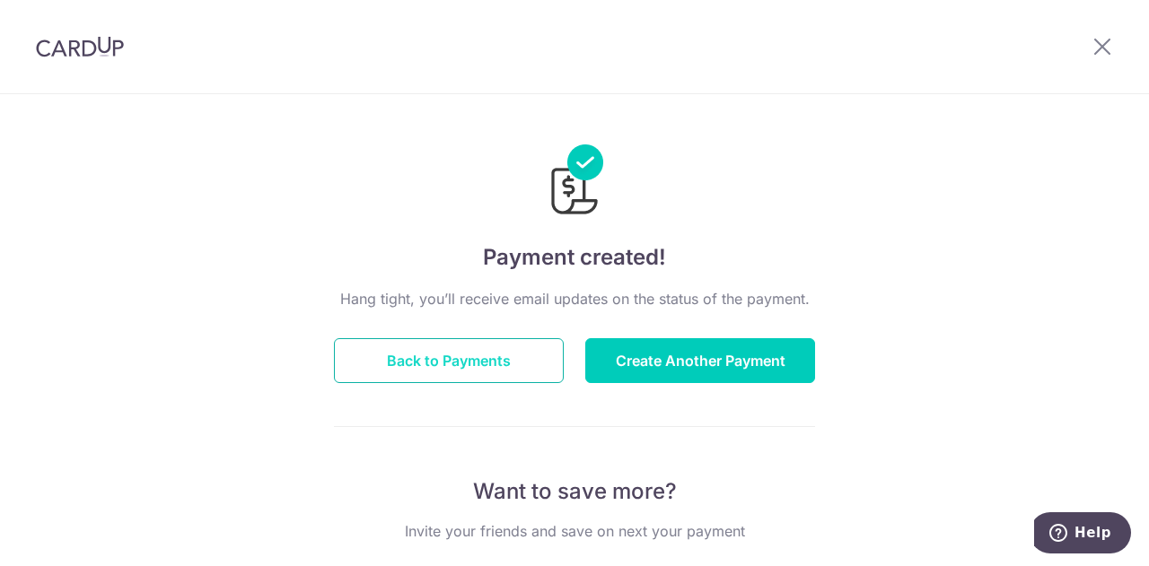
click at [437, 373] on button "Back to Payments" at bounding box center [449, 360] width 230 height 45
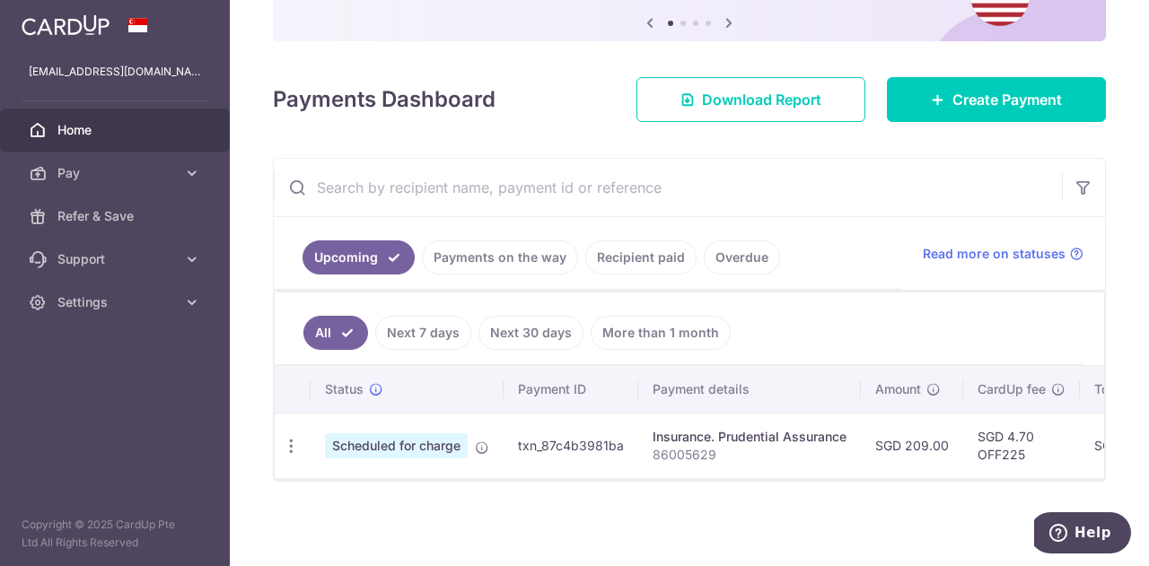
click at [444, 321] on link "Next 7 days" at bounding box center [423, 333] width 96 height 34
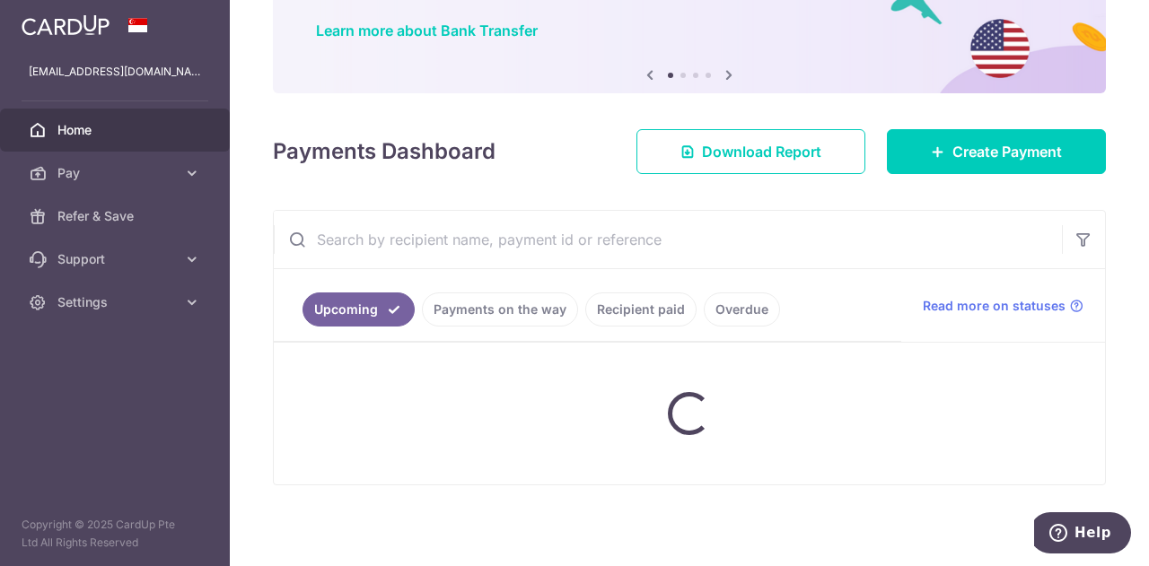
scroll to position [191, 0]
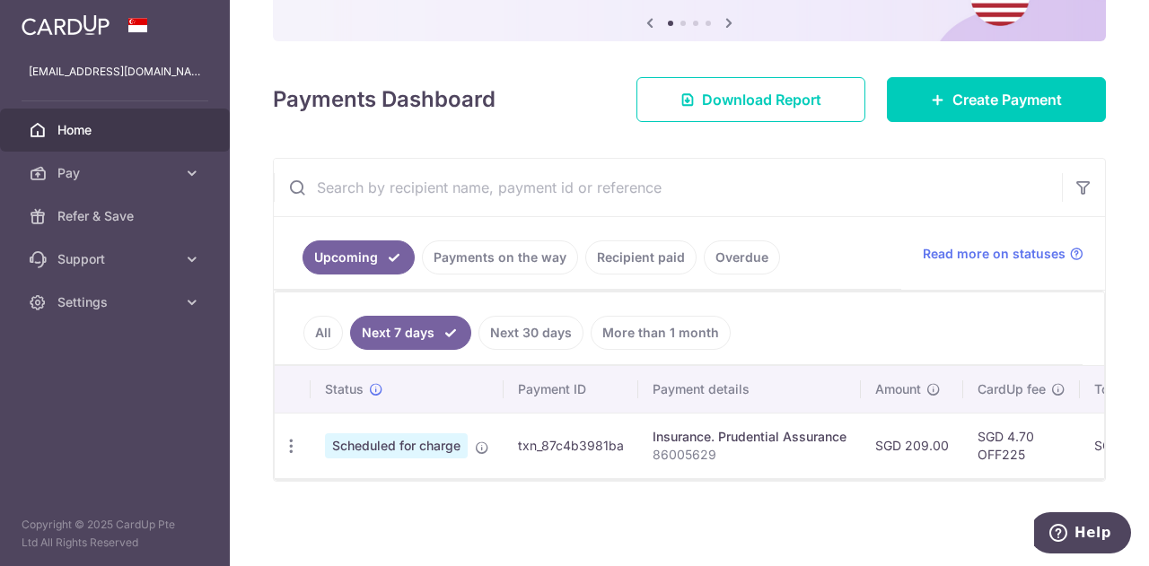
click at [523, 322] on link "Next 30 days" at bounding box center [531, 333] width 105 height 34
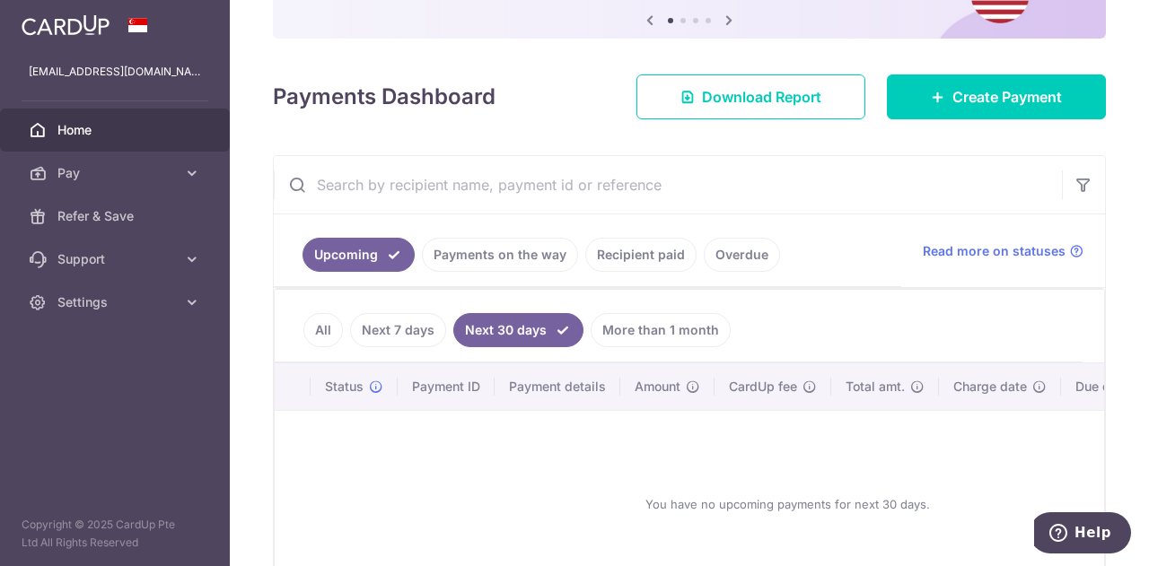
click at [645, 326] on link "More than 1 month" at bounding box center [661, 330] width 140 height 34
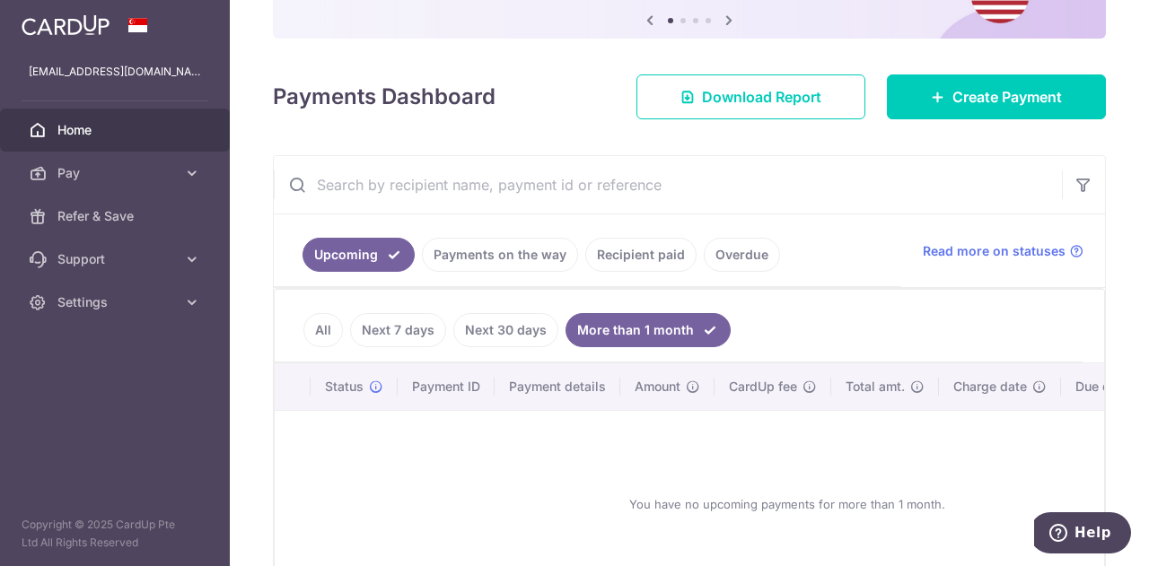
click at [500, 252] on link "Payments on the way" at bounding box center [500, 255] width 156 height 34
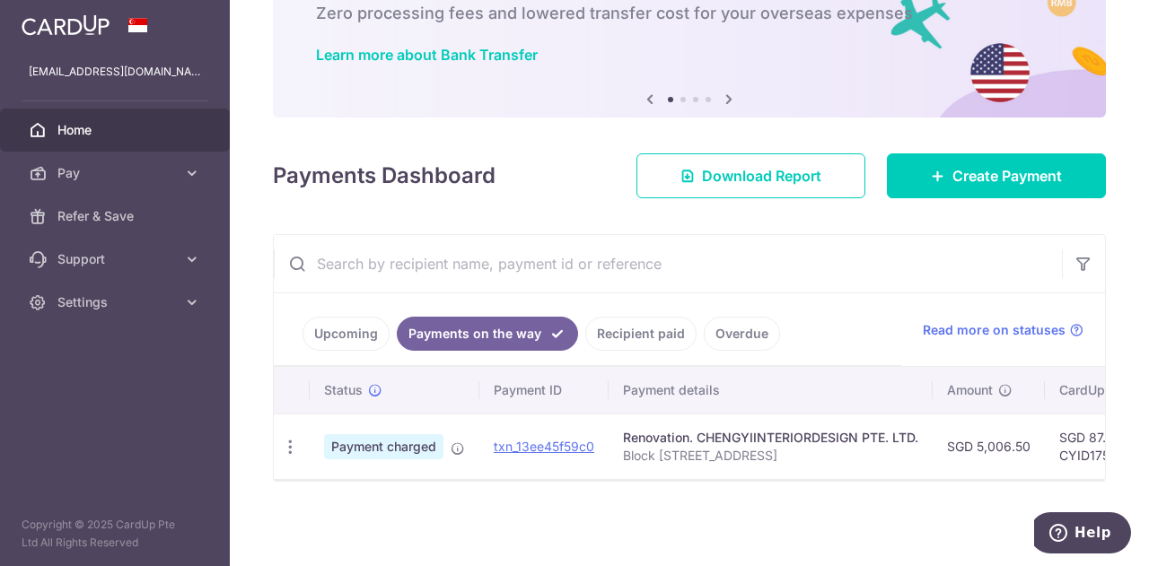
scroll to position [117, 0]
